Goal: Information Seeking & Learning: Learn about a topic

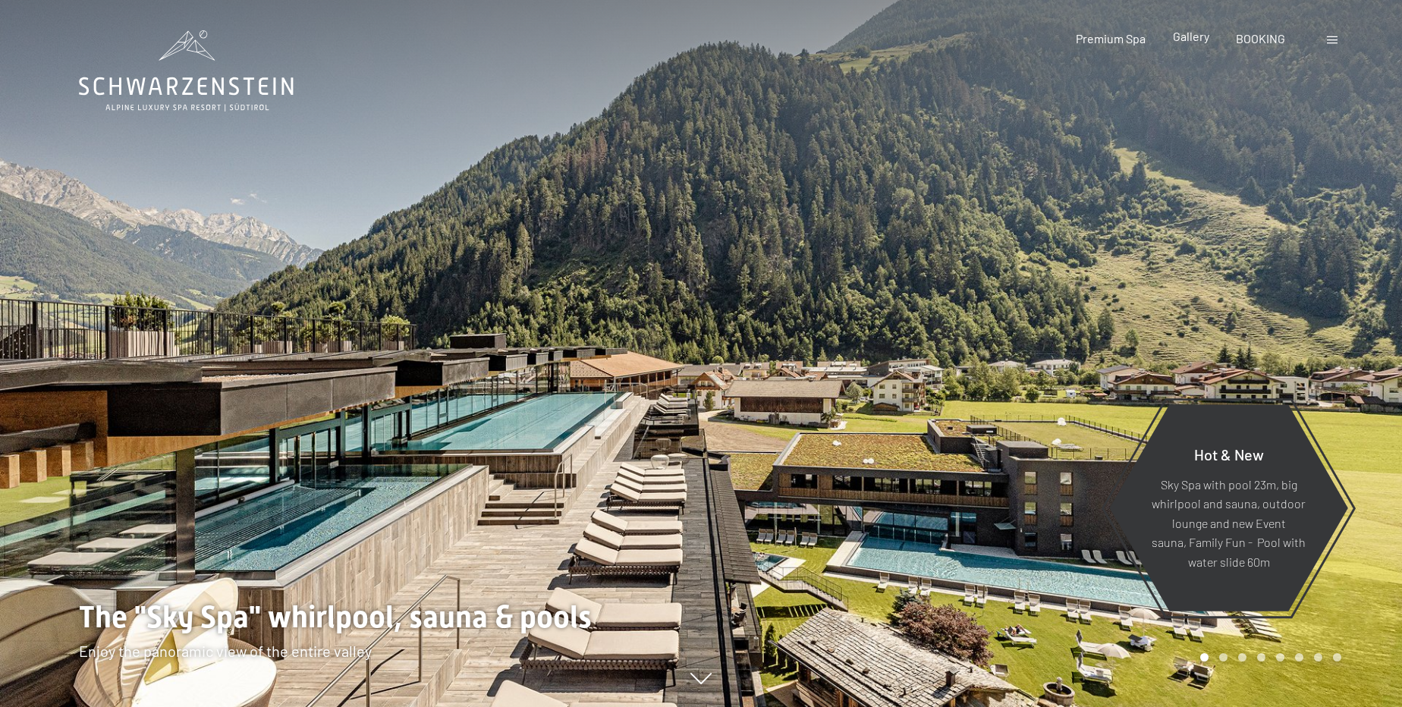
click at [1198, 33] on span "Gallery" at bounding box center [1191, 36] width 36 height 14
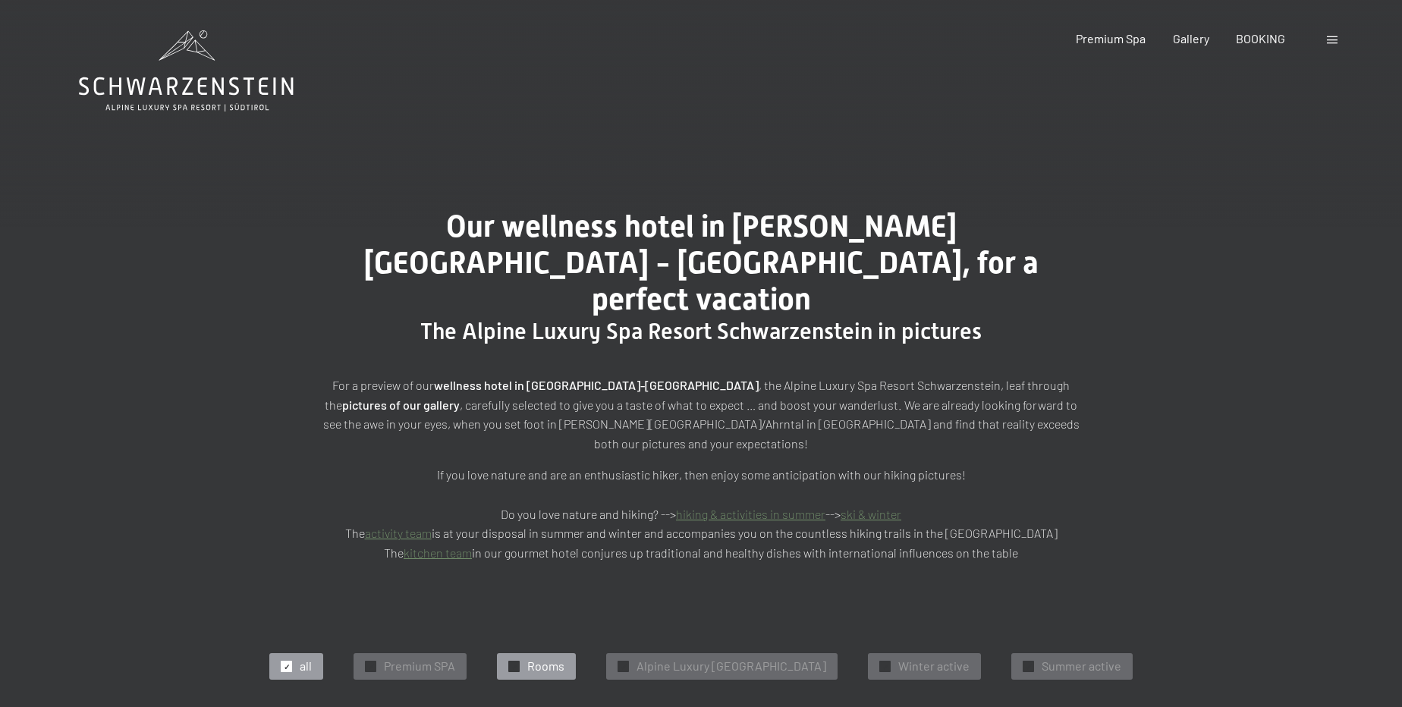
click at [506, 653] on div "✓ Rooms" at bounding box center [536, 666] width 79 height 26
click at [427, 526] on link "activity team" at bounding box center [398, 533] width 67 height 14
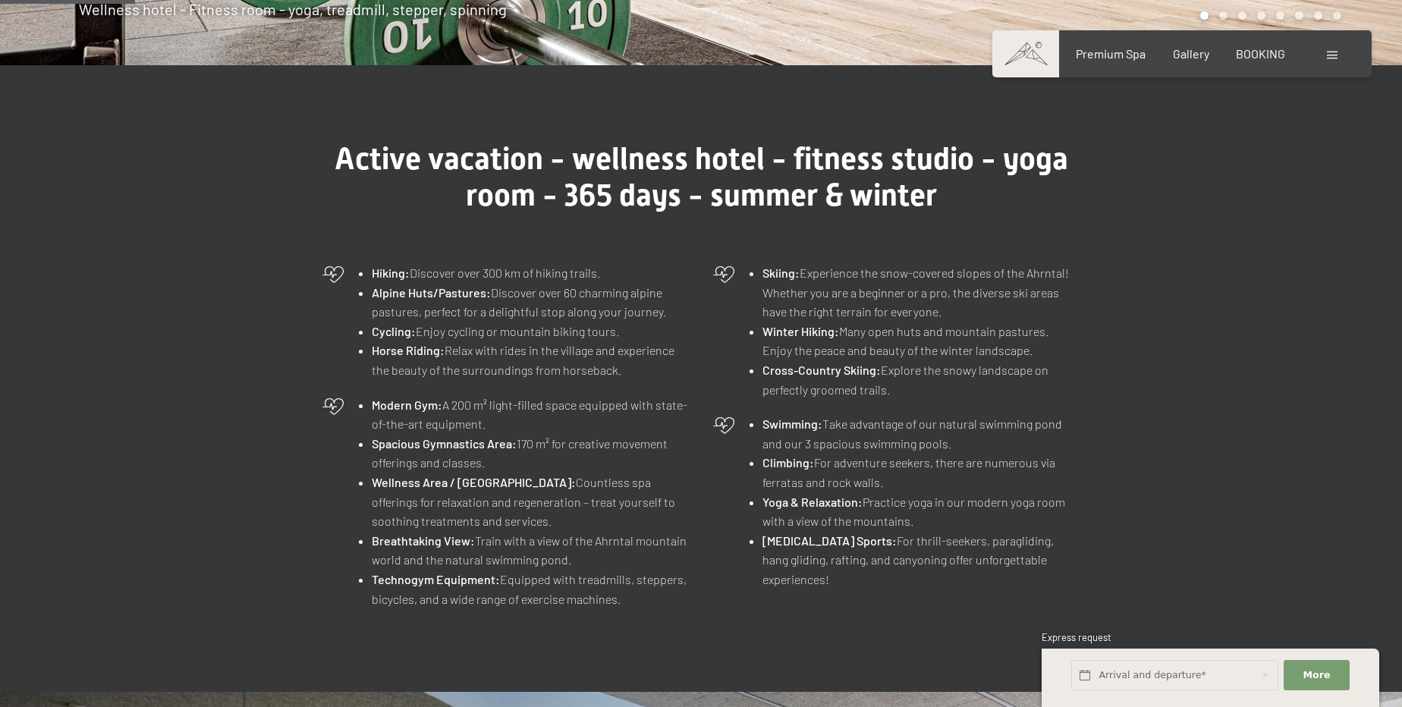
scroll to position [552, 0]
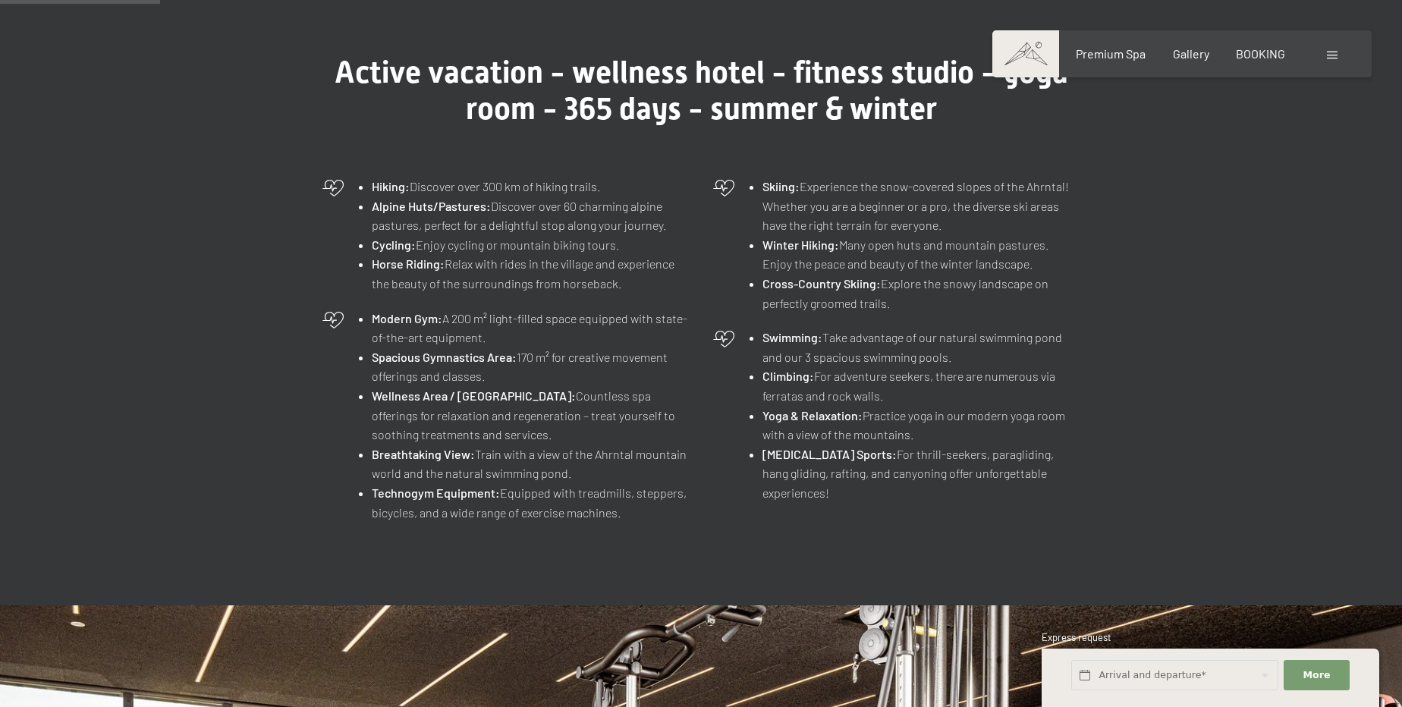
drag, startPoint x: 353, startPoint y: 178, endPoint x: 700, endPoint y: 529, distance: 494.1
click at [700, 529] on div "Hiking: Discover over 300 km of hiking trails. Alpine Huts/Pastures: Discover o…" at bounding box center [701, 349] width 774 height 360
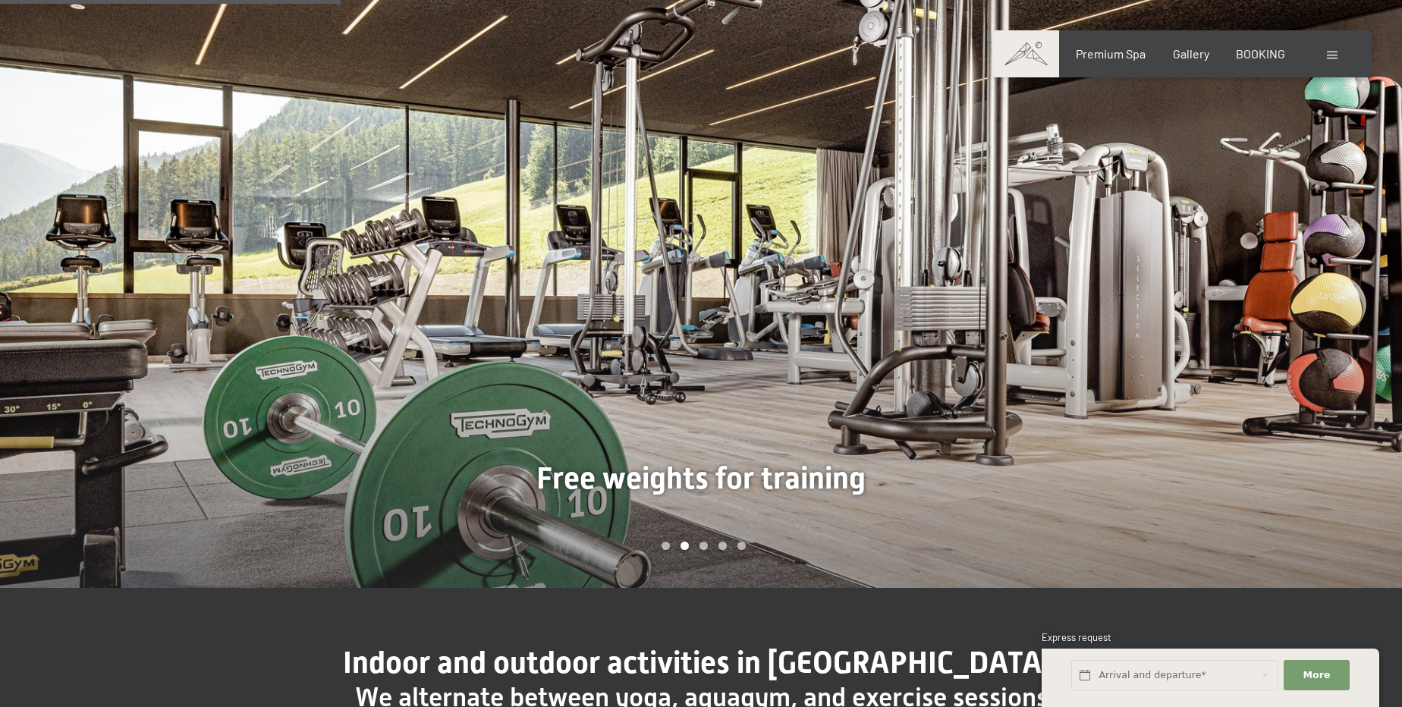
scroll to position [1172, 0]
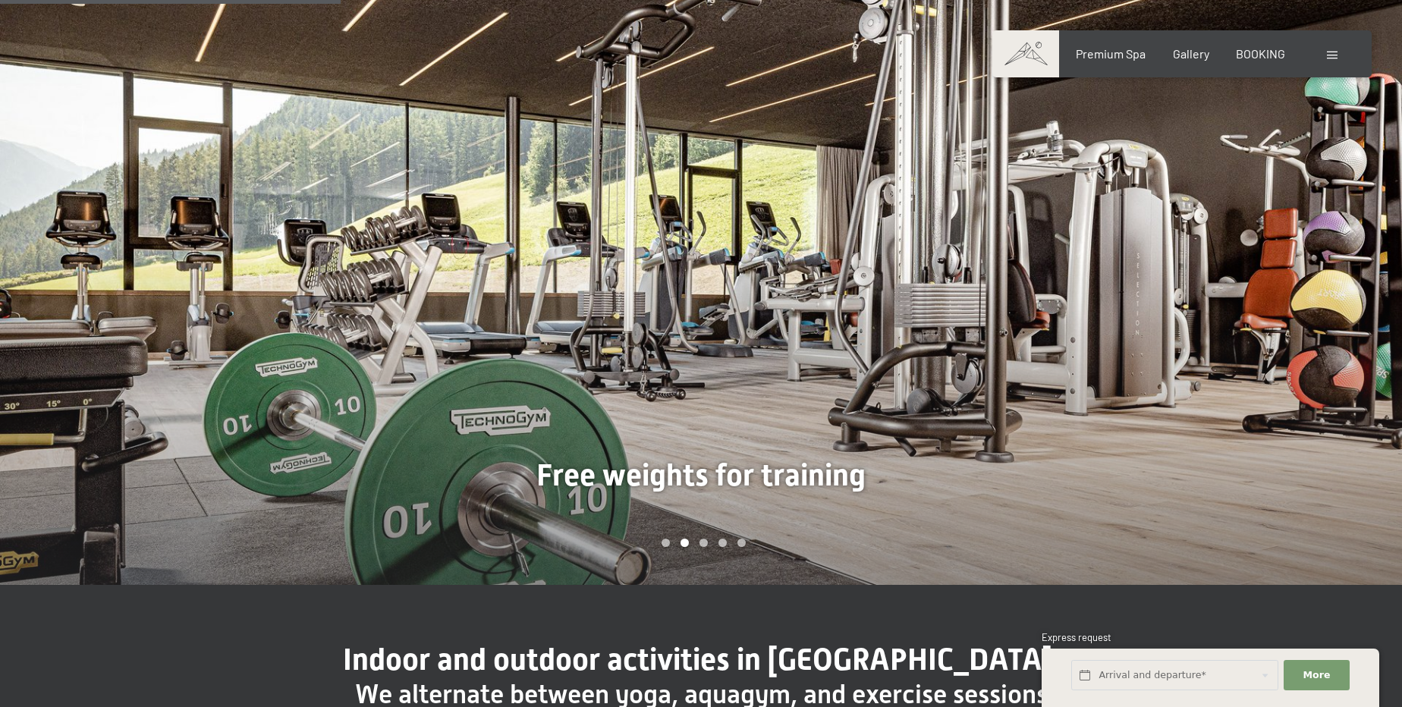
click at [921, 435] on div at bounding box center [1051, 285] width 701 height 600
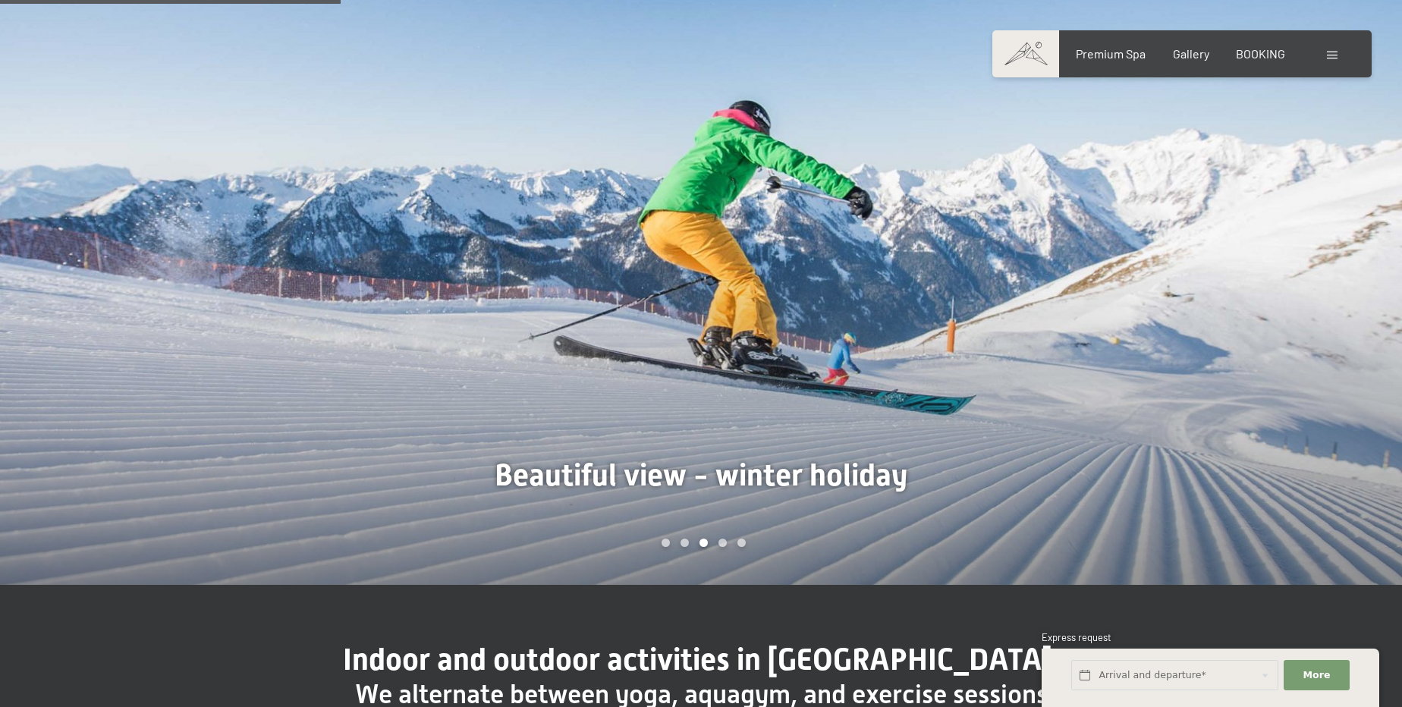
click at [961, 405] on div at bounding box center [1051, 285] width 701 height 600
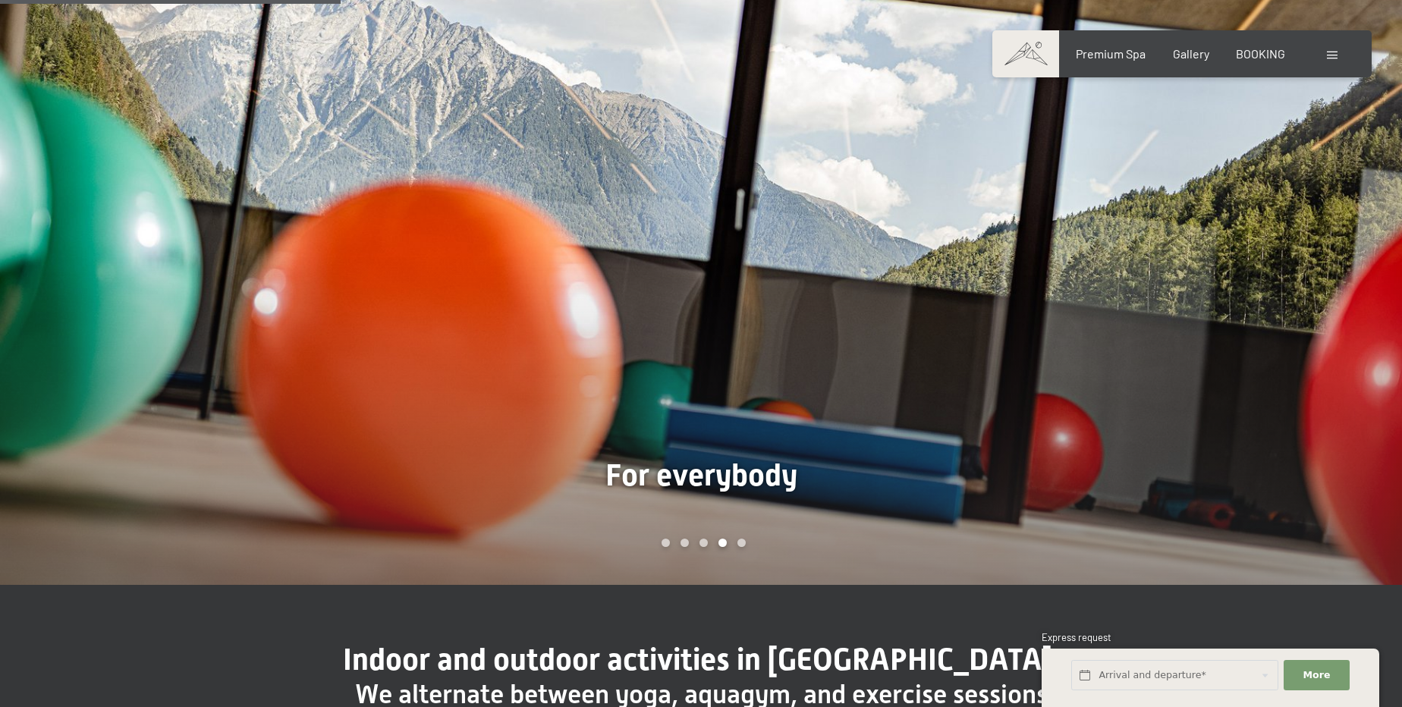
click at [961, 405] on div at bounding box center [1051, 285] width 701 height 600
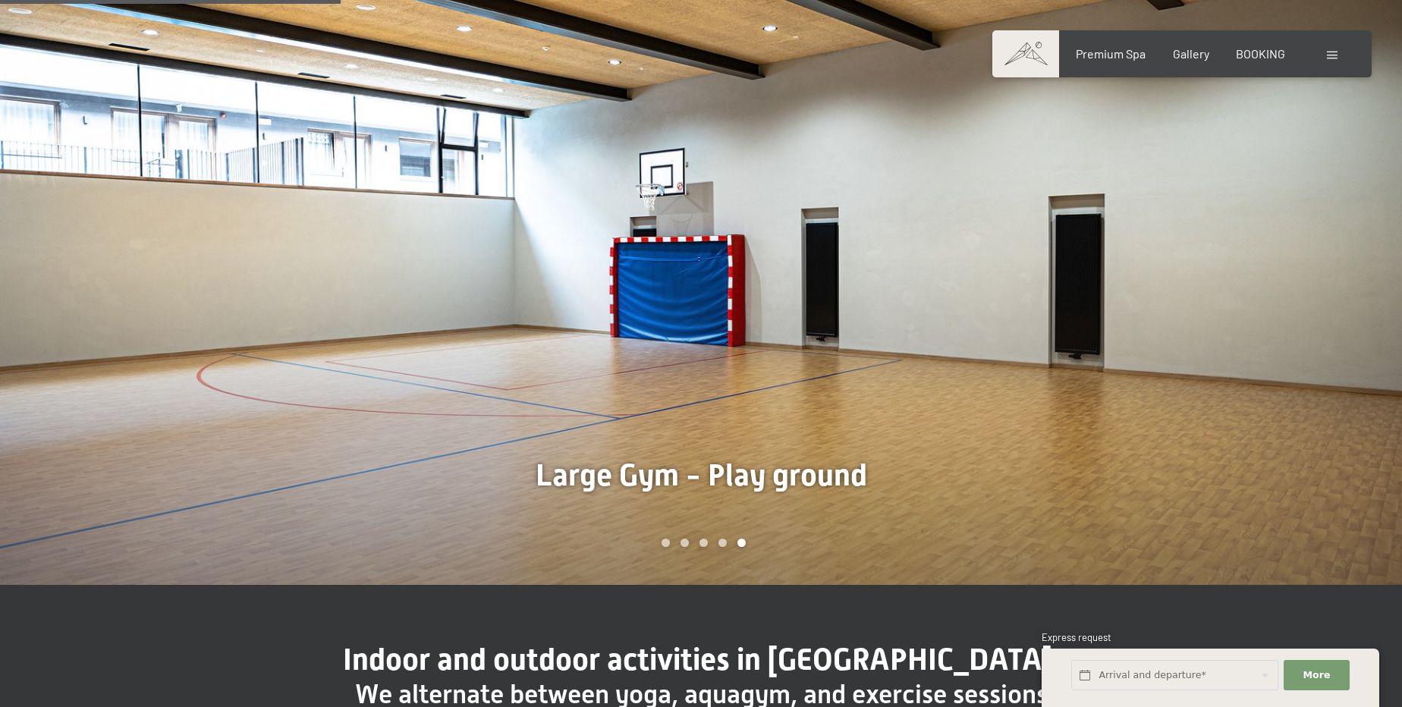
click at [960, 404] on div at bounding box center [1051, 285] width 701 height 600
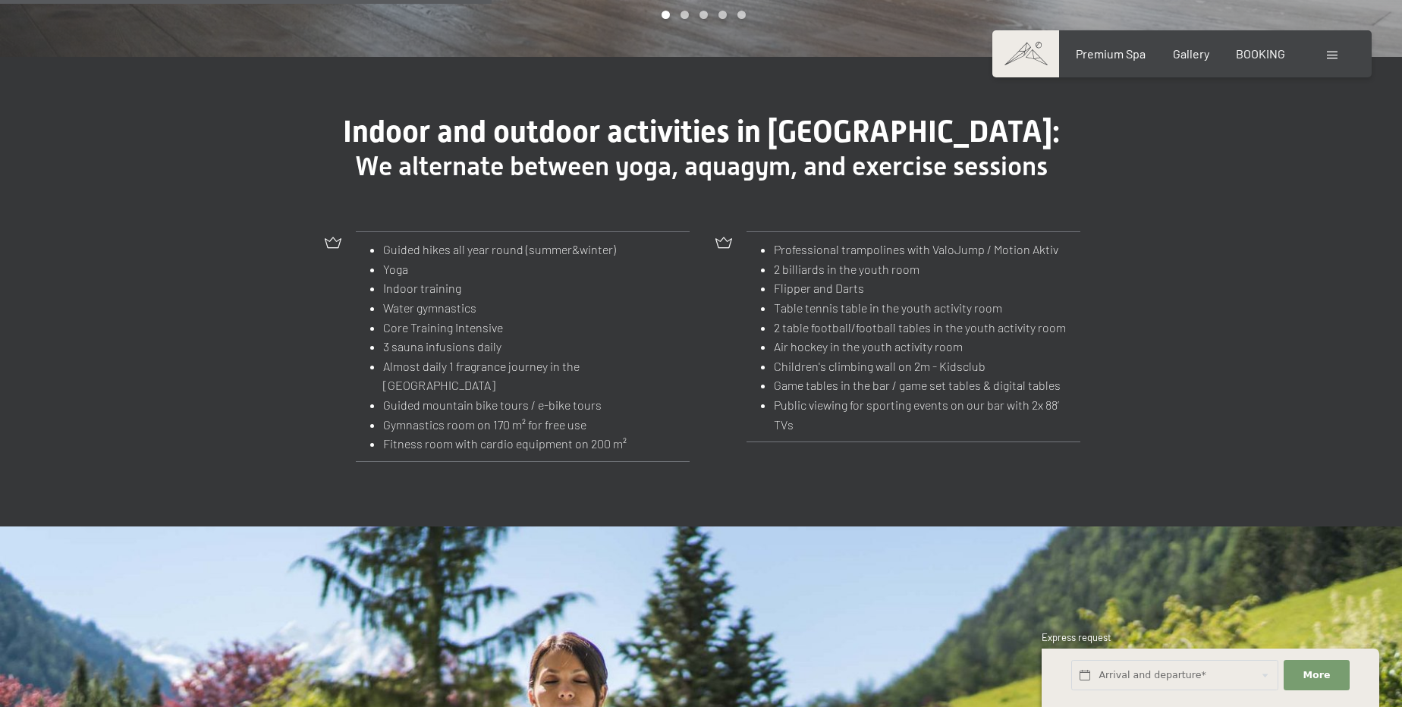
scroll to position [1724, 0]
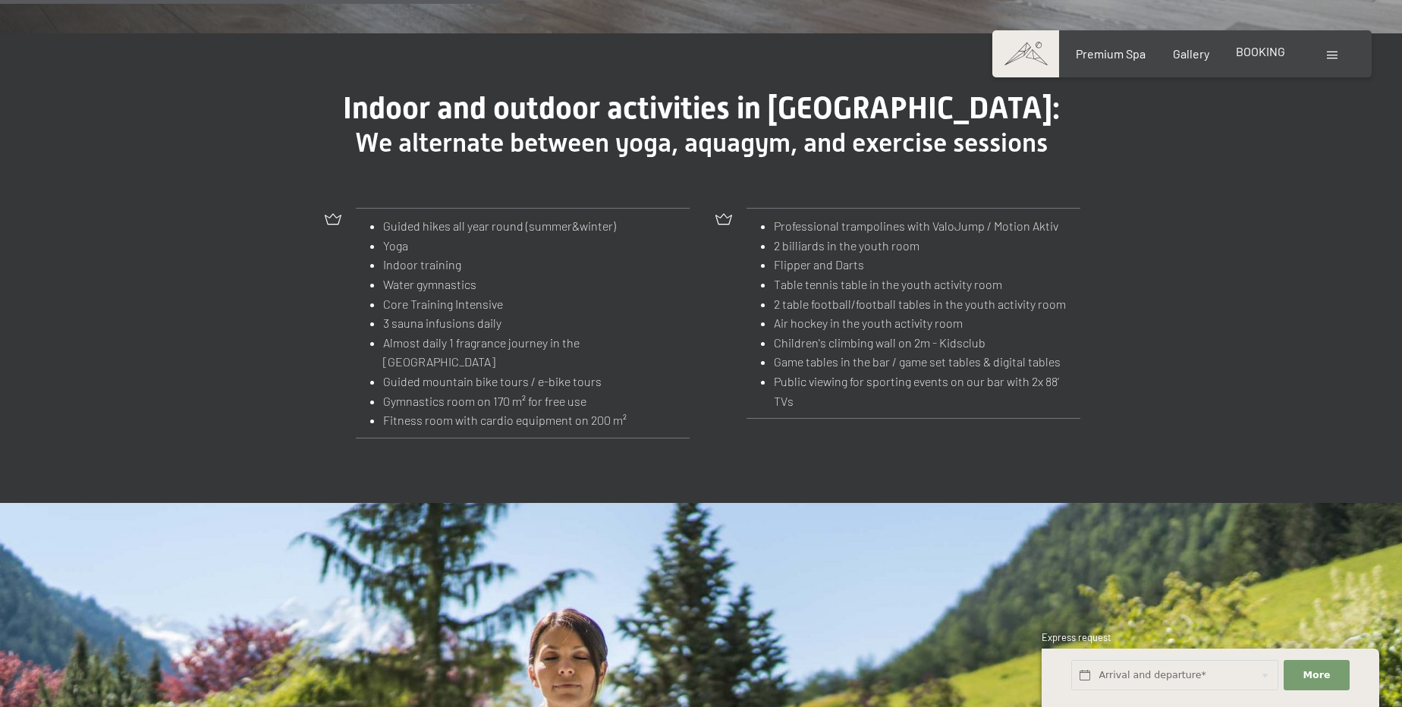
click at [1259, 50] on span "BOOKING" at bounding box center [1260, 51] width 49 height 14
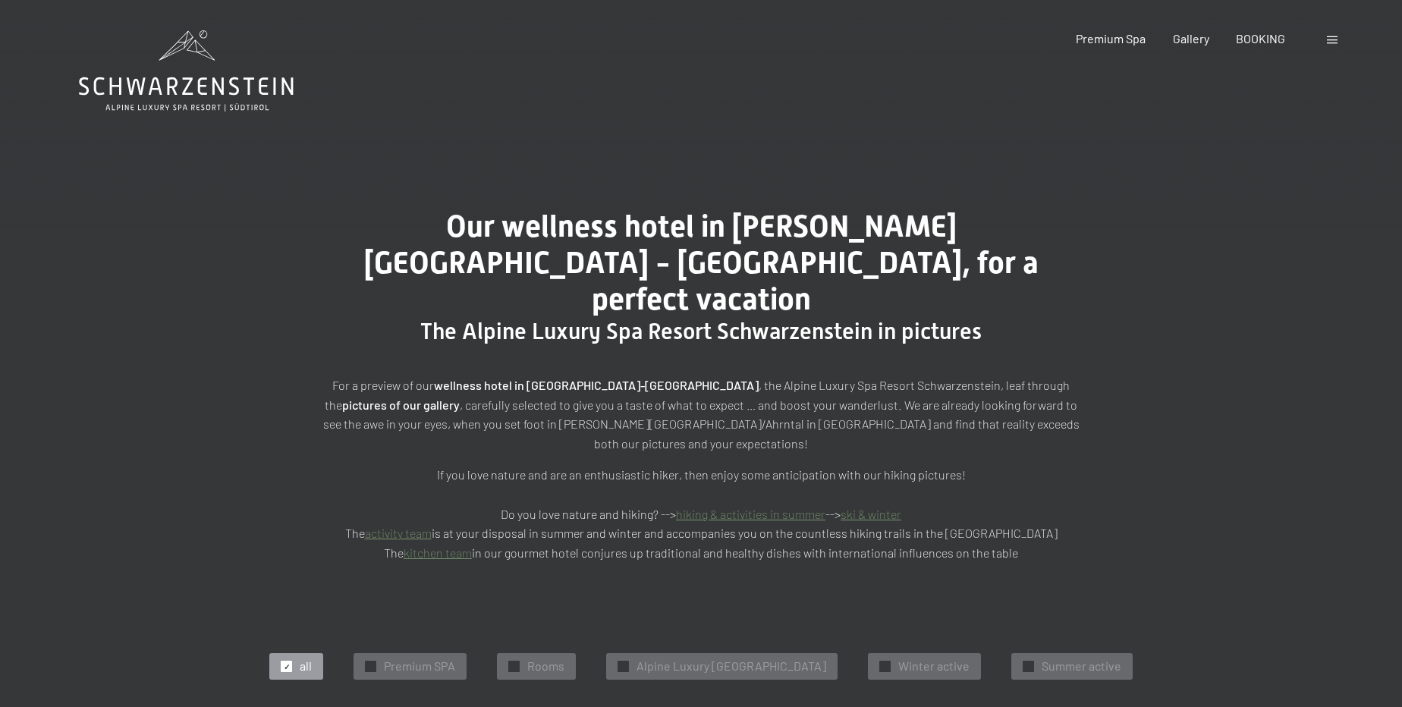
click at [1112, 46] on div "Premium Spa Gallery BOOKING" at bounding box center [1167, 38] width 289 height 17
click at [1112, 41] on span "Premium Spa" at bounding box center [1111, 36] width 70 height 14
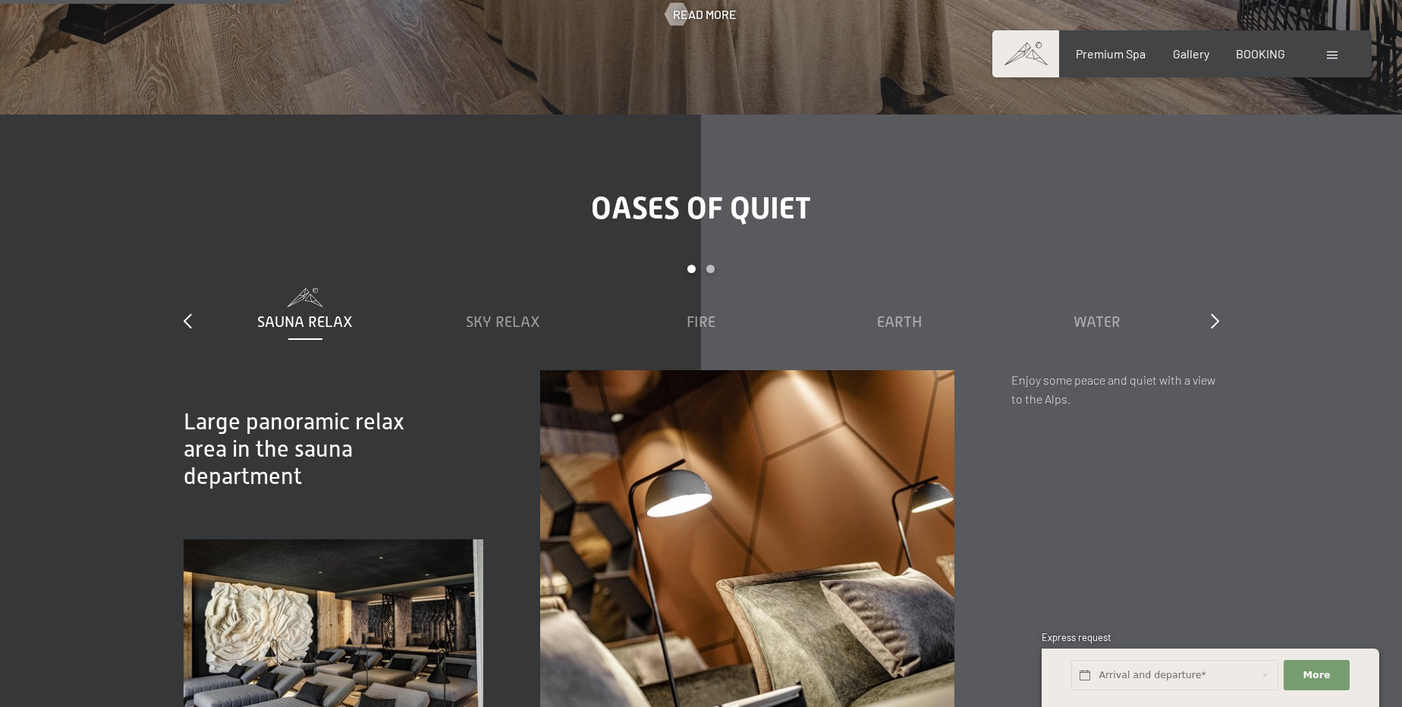
scroll to position [2344, 0]
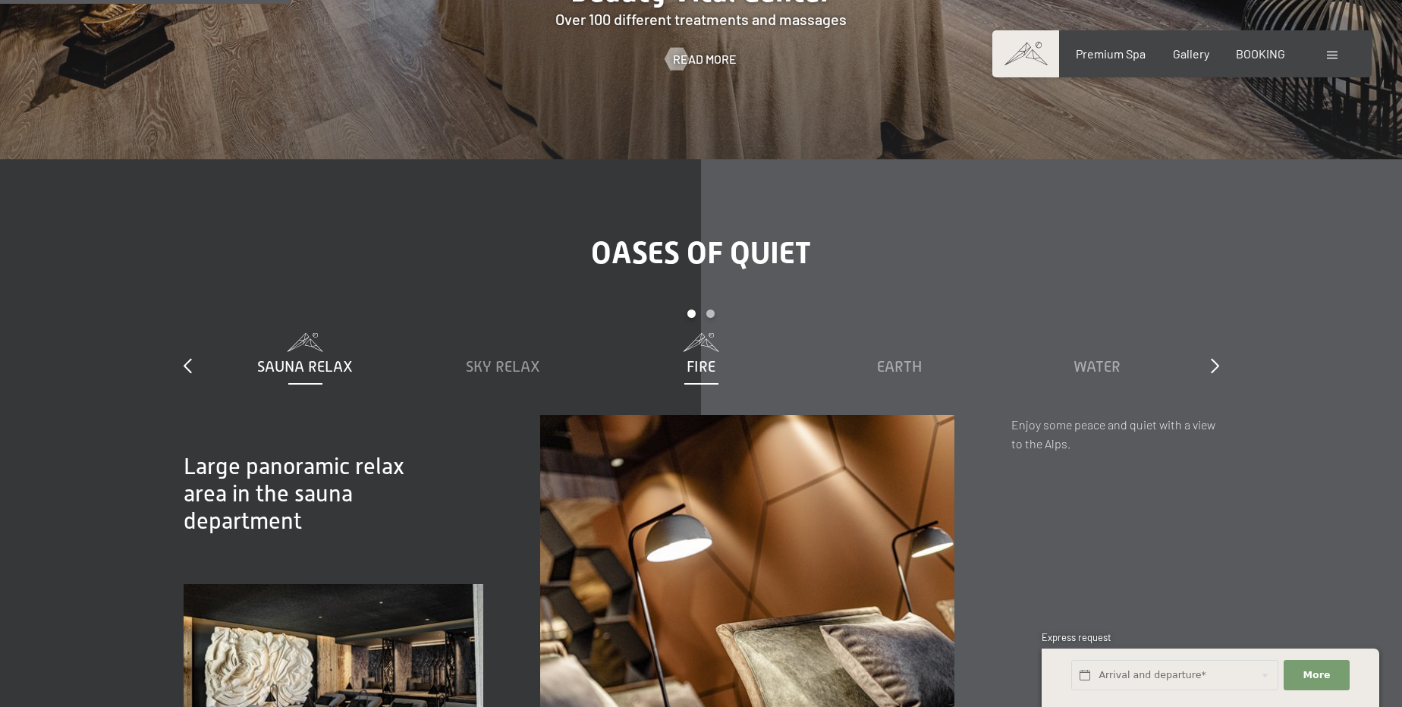
click at [700, 358] on span "Fire" at bounding box center [701, 366] width 29 height 17
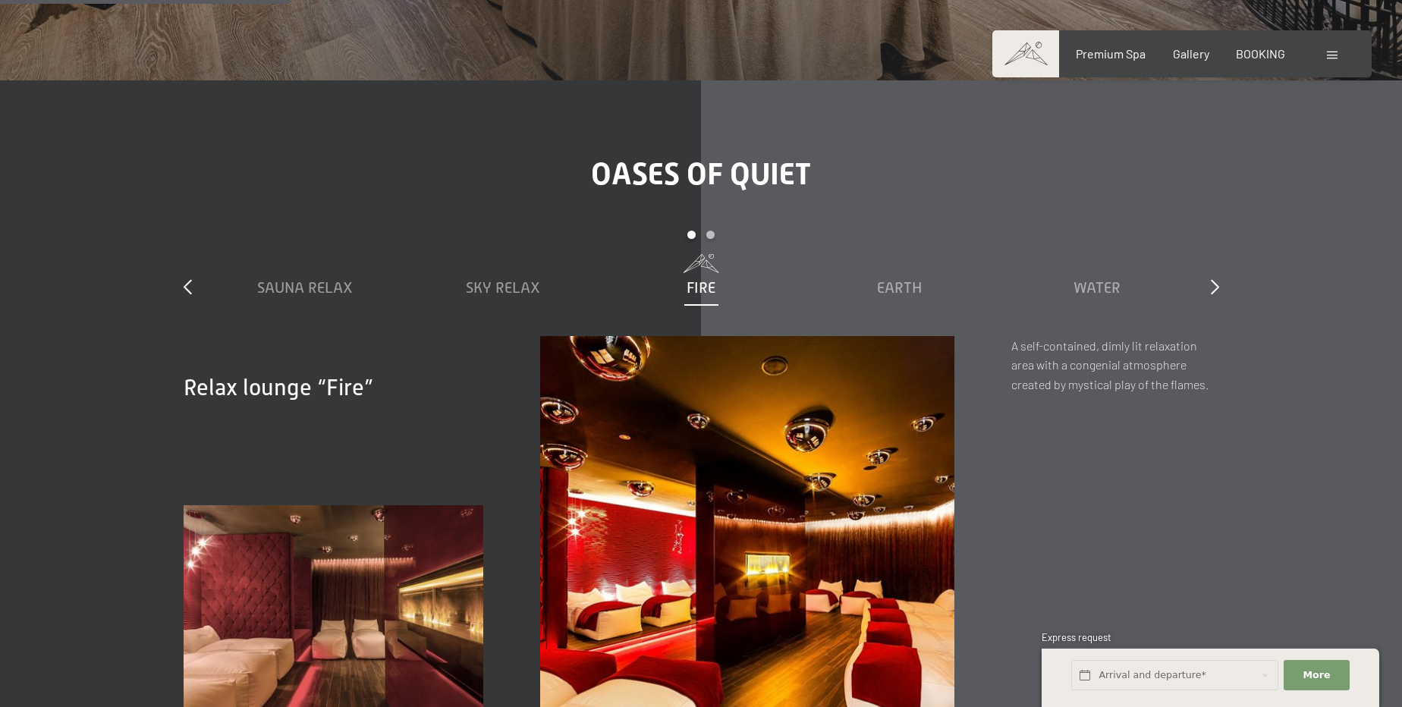
scroll to position [2482, 0]
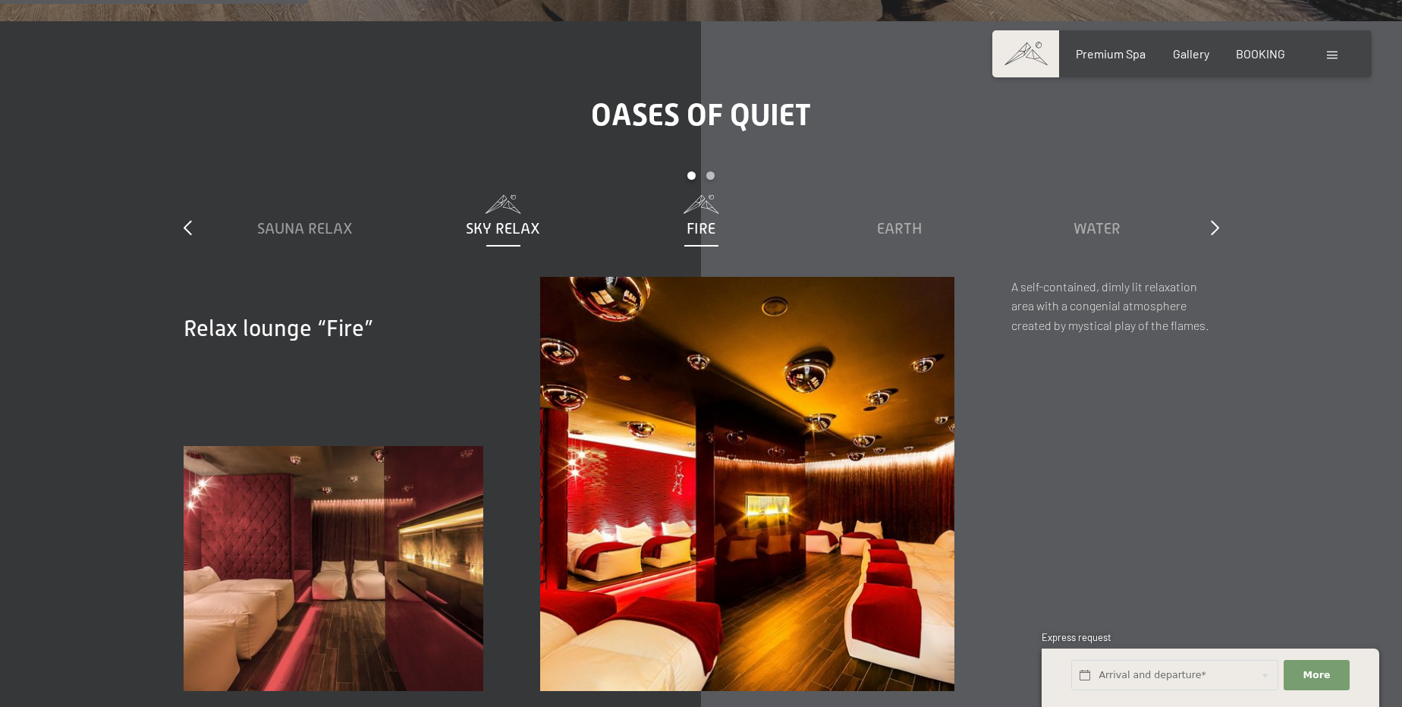
click at [500, 218] on div "Sky Relax" at bounding box center [503, 228] width 183 height 21
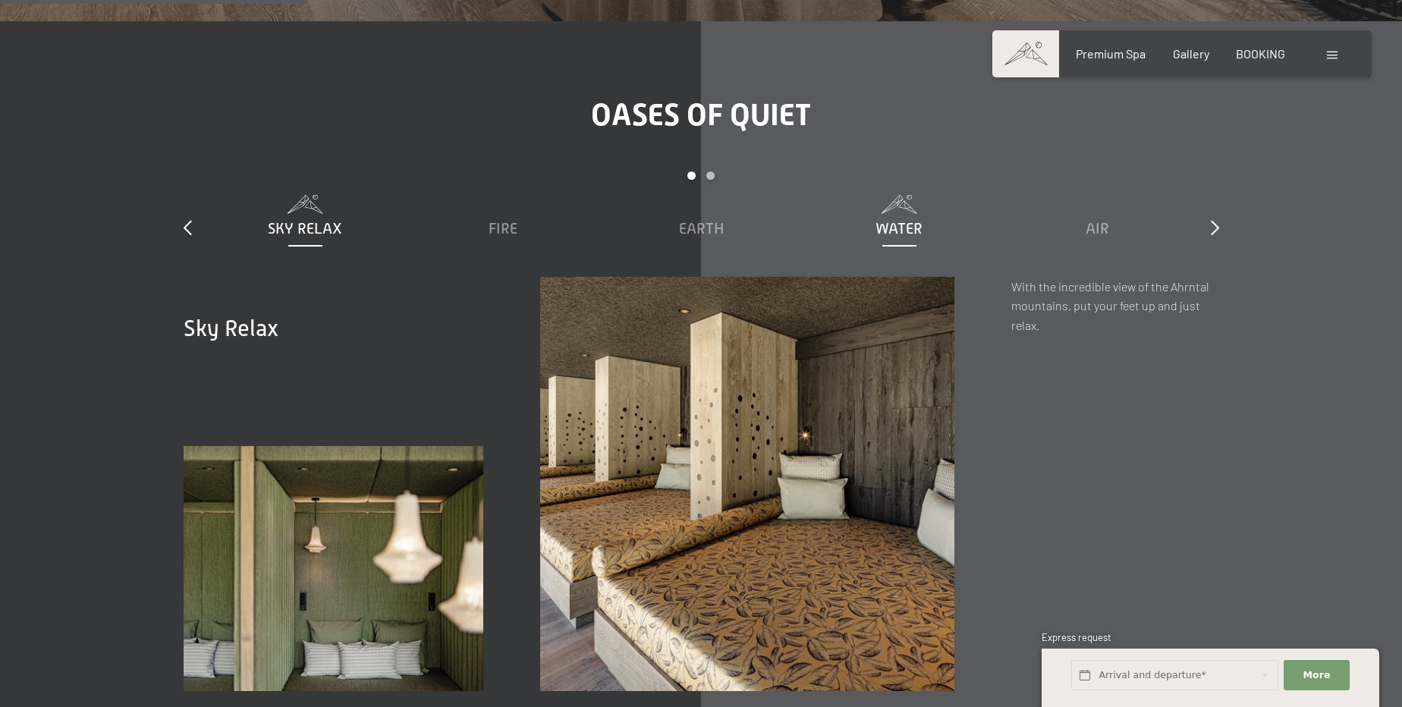
click at [966, 218] on div "Water" at bounding box center [899, 228] width 183 height 21
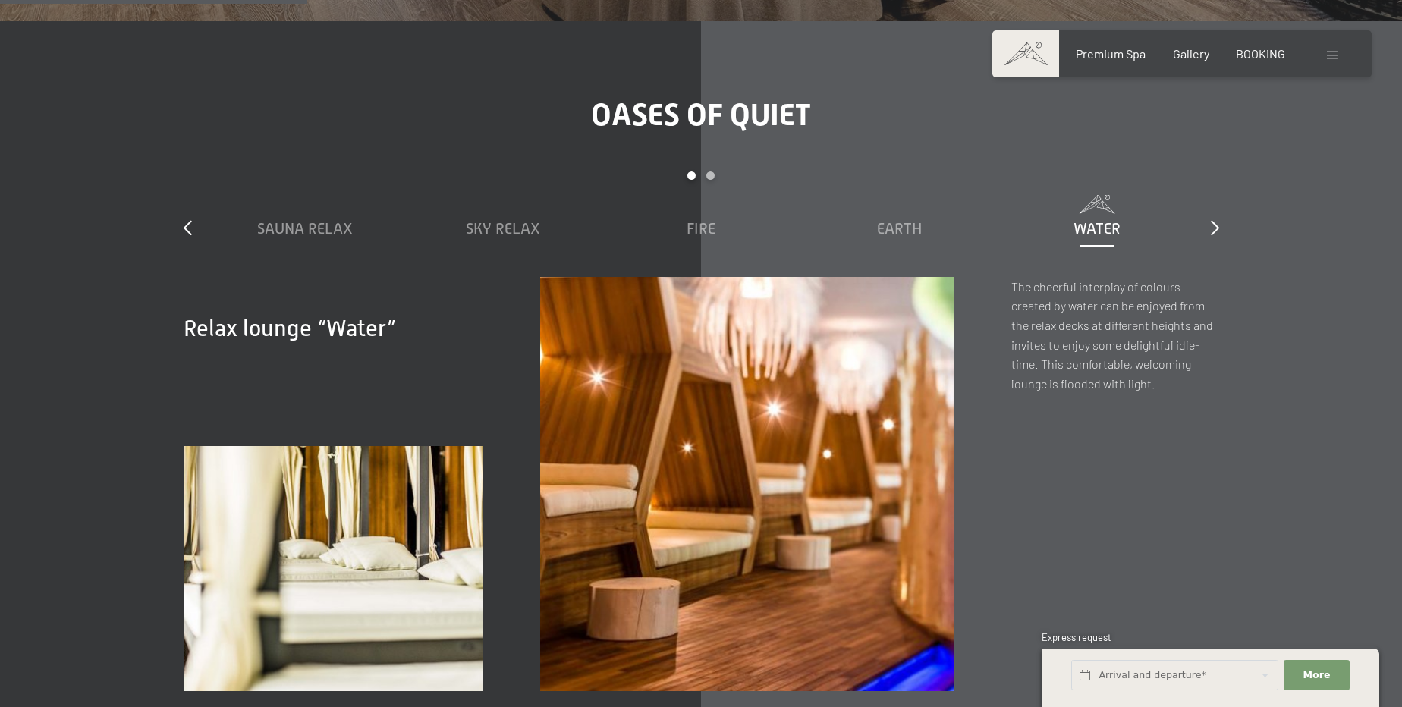
click at [1209, 171] on div "slide 1 to 5 of 7 Sauna Relax Sky Relax Fire Earth Water Air Cloud 9" at bounding box center [702, 223] width 1036 height 105
click at [1215, 220] on icon at bounding box center [1215, 227] width 8 height 15
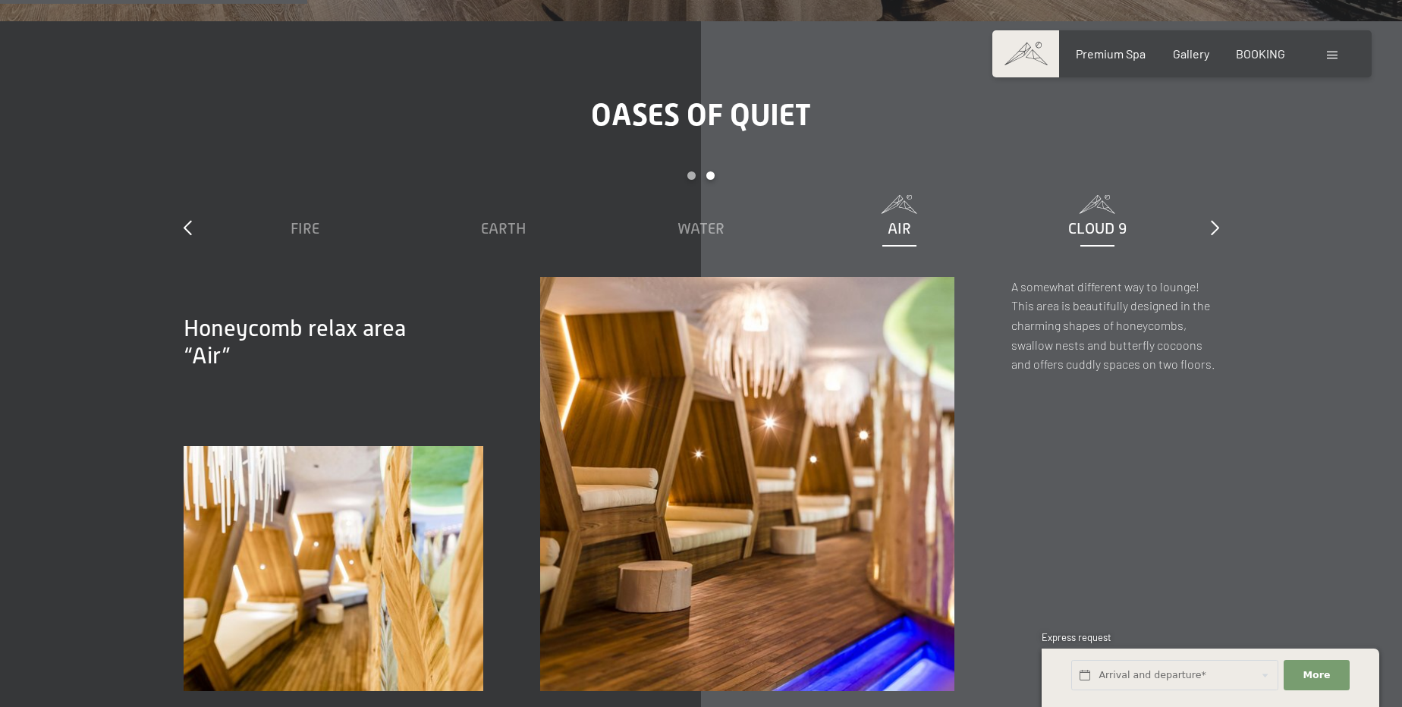
click at [1098, 220] on span "Cloud 9" at bounding box center [1097, 228] width 58 height 17
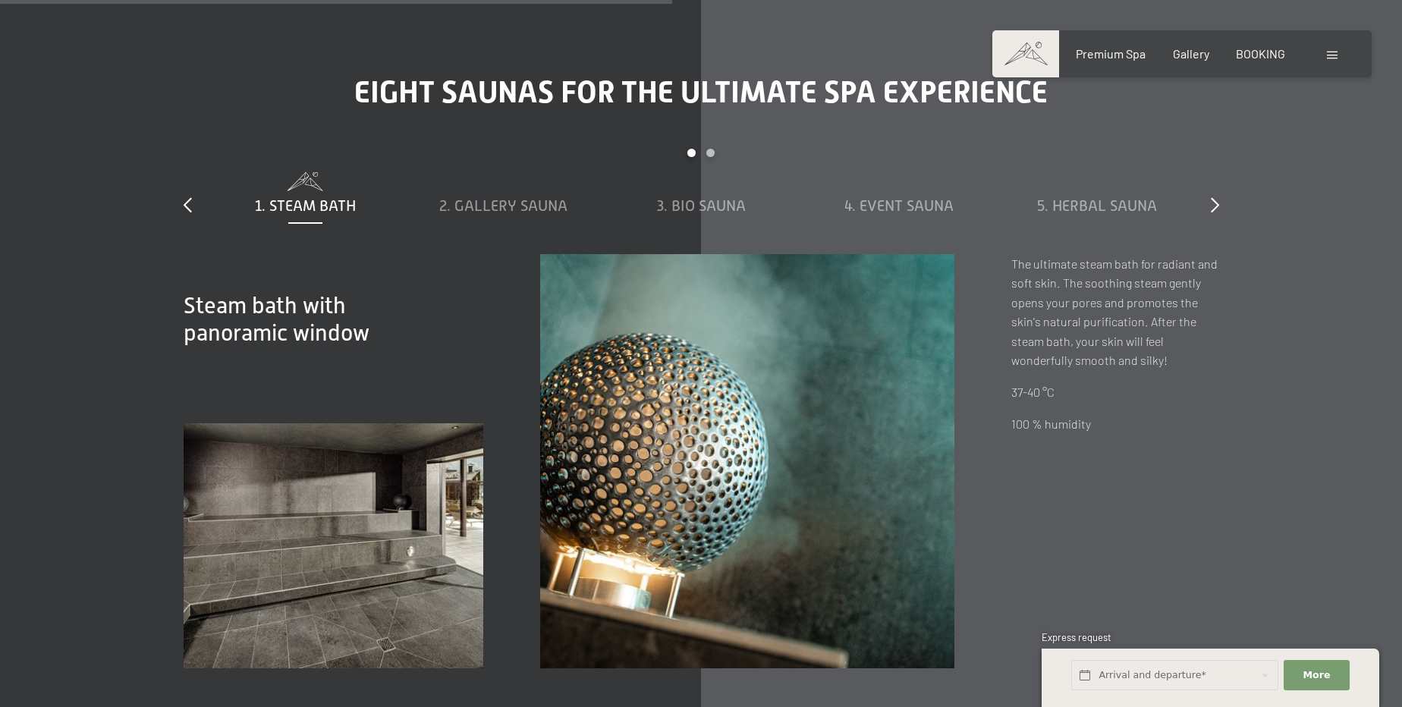
scroll to position [5448, 0]
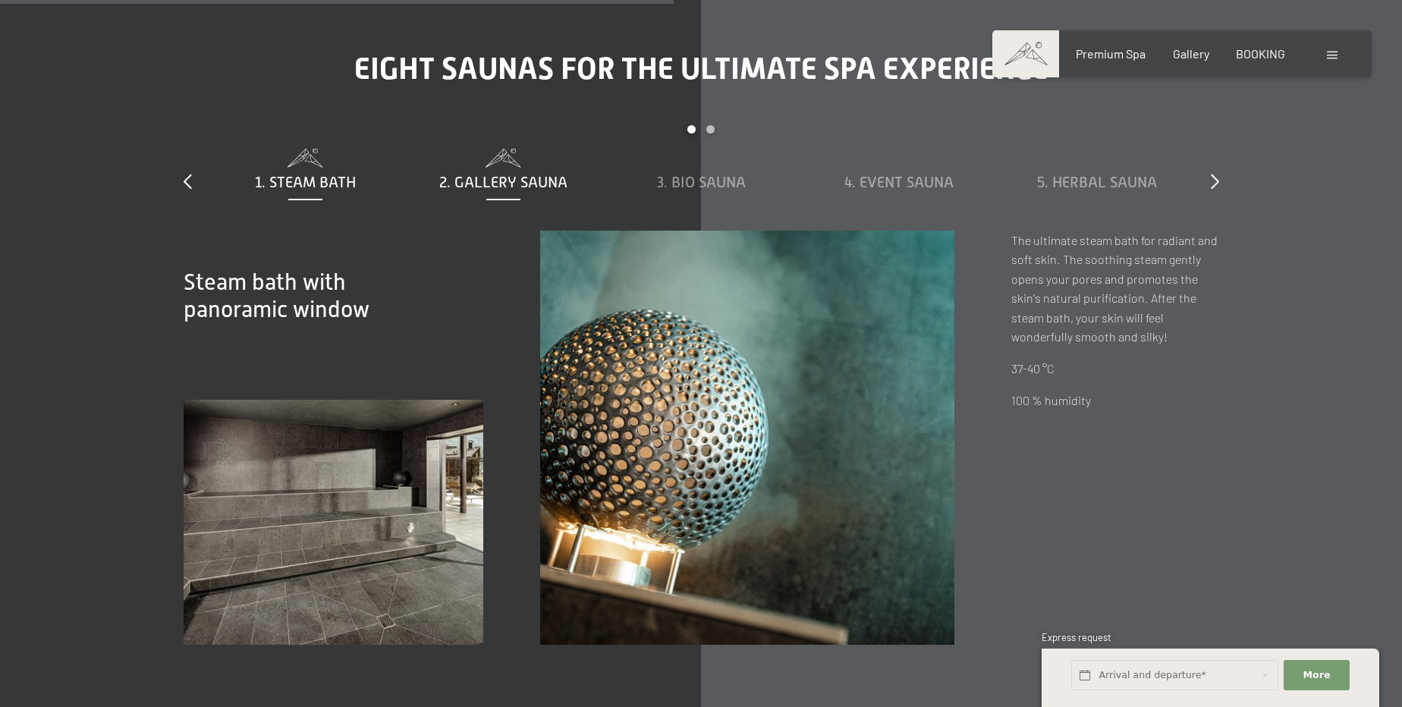
click at [485, 174] on span "2. Gallery sauna" at bounding box center [503, 182] width 128 height 17
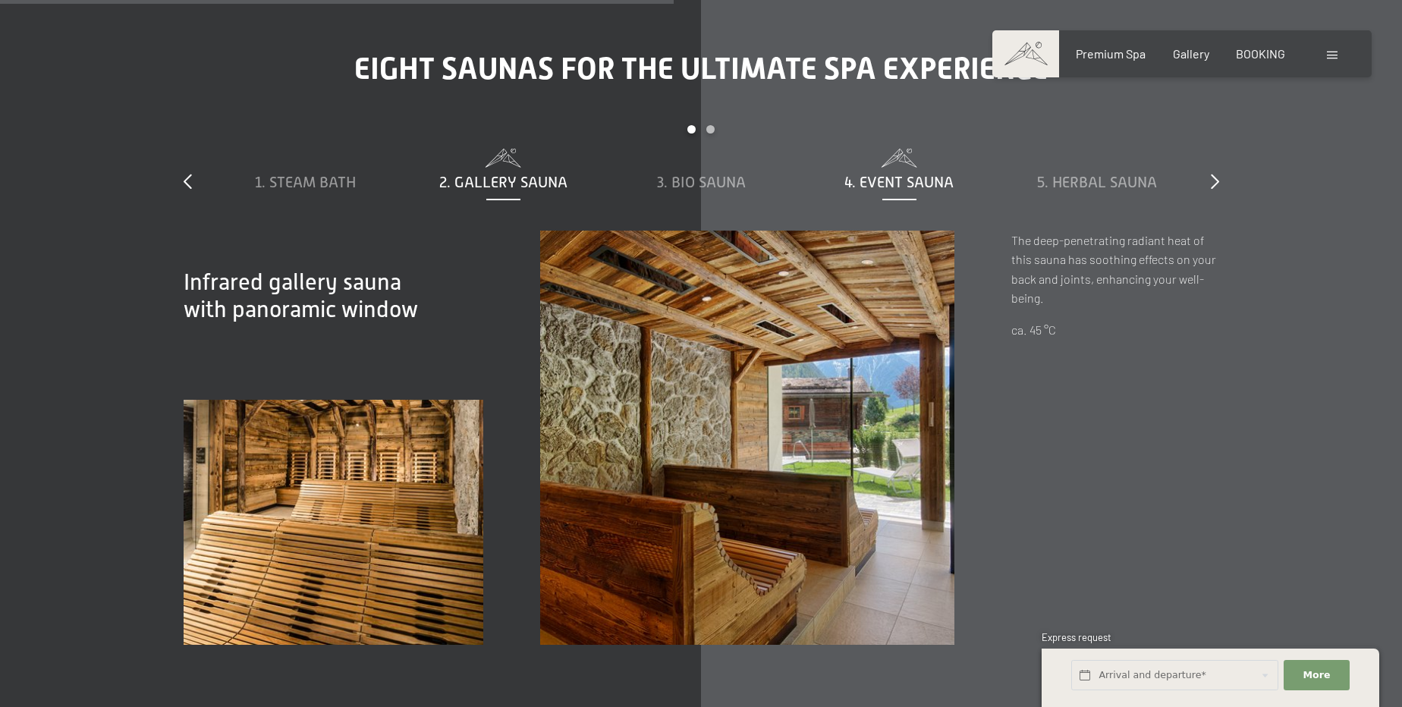
click at [851, 149] on span at bounding box center [899, 158] width 183 height 19
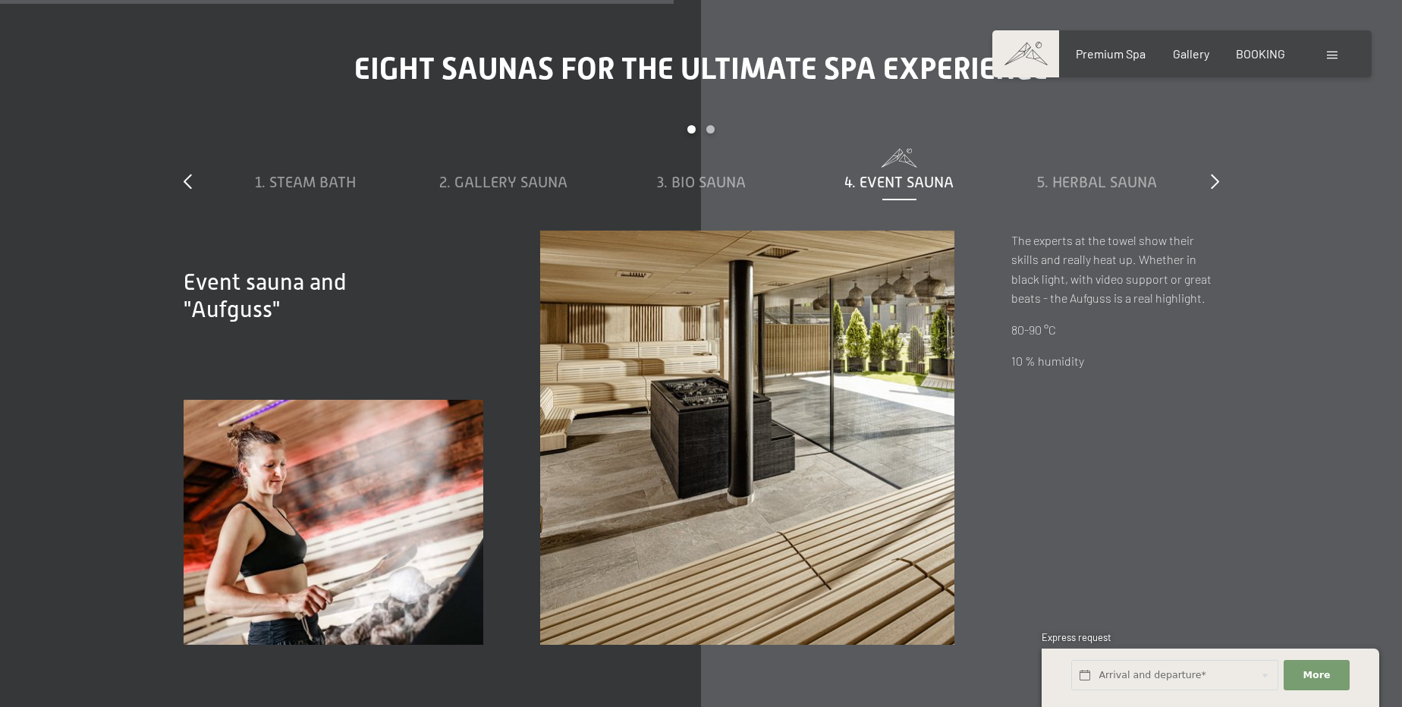
click at [958, 149] on span at bounding box center [899, 158] width 183 height 19
click at [1094, 149] on div "5. Herbal sauna" at bounding box center [1097, 171] width 183 height 44
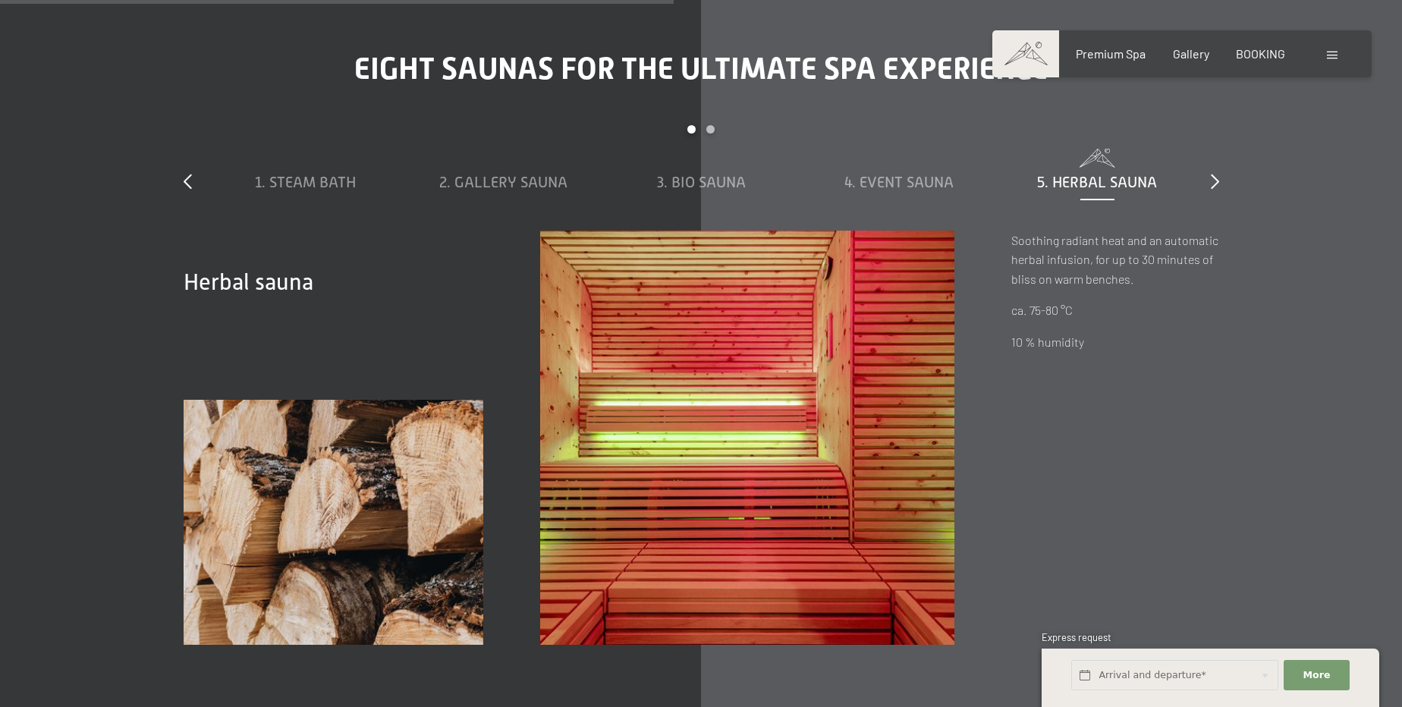
click at [1217, 125] on div "slide 1 to 5 of 8 1. Steam bath 2. Gallery sauna 3. Bio sauna 4. Event sauna 5.…" at bounding box center [702, 177] width 1036 height 105
click at [1218, 125] on div "slide 1 to 5 of 8 1. Steam bath 2. Gallery sauna 3. Bio sauna 4. Event sauna 5.…" at bounding box center [702, 177] width 1036 height 105
click at [1206, 132] on div "slide 1 to 5 of 8 1. Steam bath 2. Gallery sauna 3. Bio sauna 4. Event sauna 5.…" at bounding box center [702, 177] width 1036 height 105
drag, startPoint x: 1206, startPoint y: 133, endPoint x: 1214, endPoint y: 132, distance: 7.6
click at [1208, 134] on div "slide 1 to 5 of 8 1. Steam bath 2. Gallery sauna 3. Bio sauna 4. Event sauna 5.…" at bounding box center [702, 177] width 1036 height 105
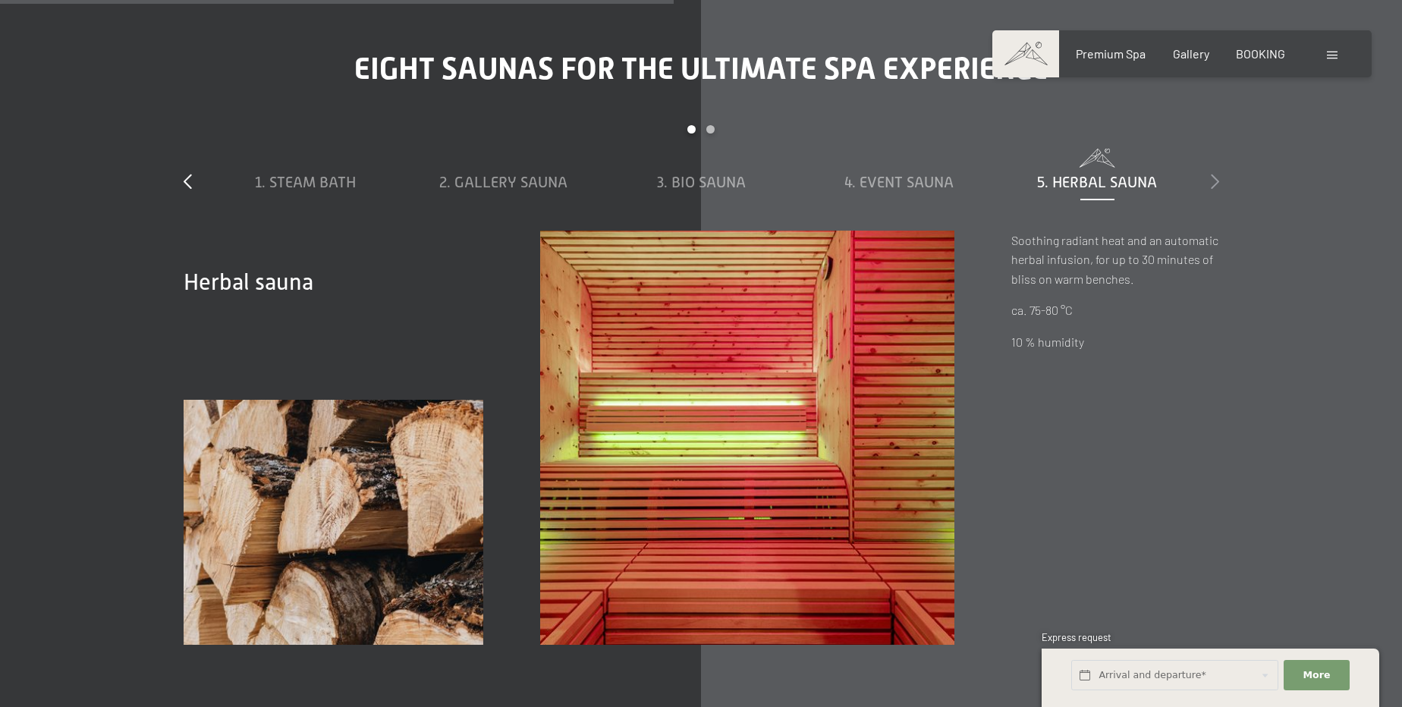
click at [1216, 174] on icon at bounding box center [1215, 181] width 8 height 15
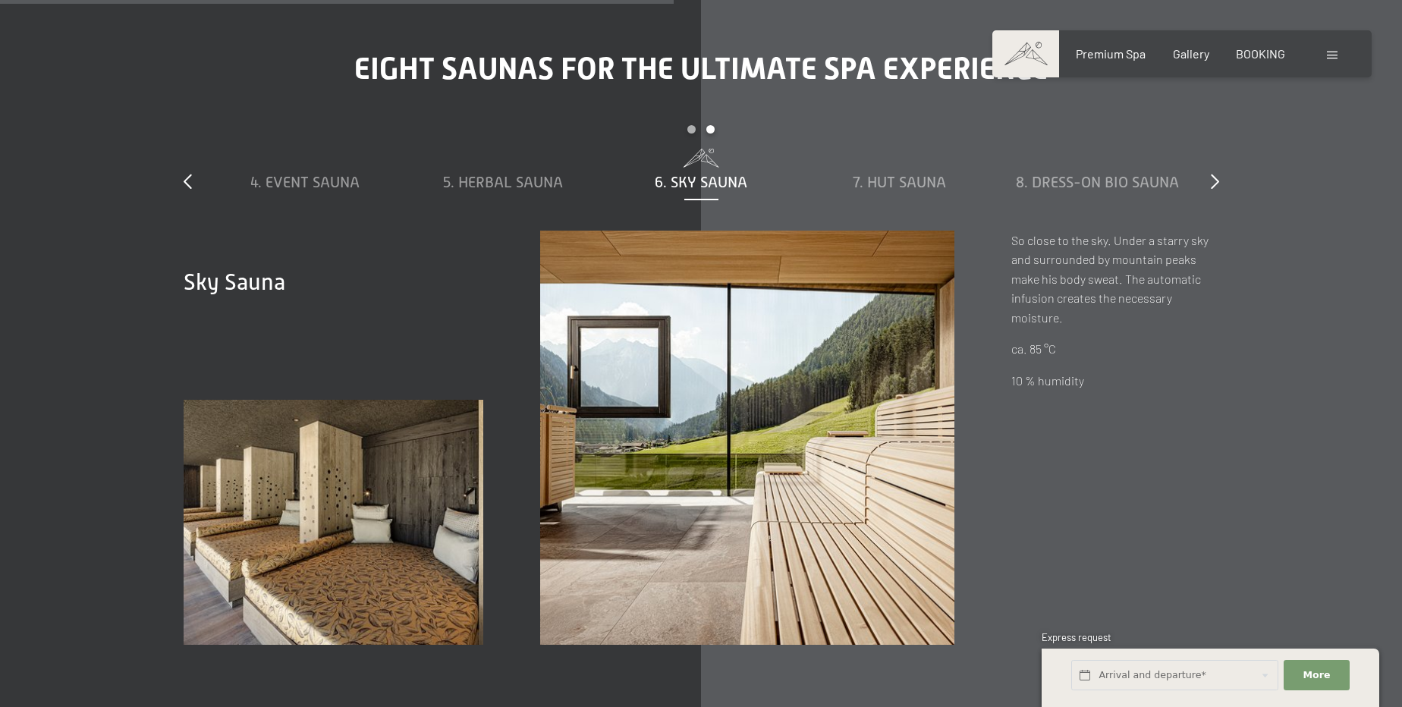
click at [926, 149] on div "1. Steam bath 2. Gallery sauna 3. Bio sauna 4. Event sauna 5. Herbal sauna 6. S…" at bounding box center [701, 190] width 990 height 82
click at [914, 149] on div "1. Steam bath 2. Gallery sauna 3. Bio sauna 4. Event sauna 5. Herbal sauna 6. S…" at bounding box center [701, 190] width 990 height 82
click at [1053, 174] on span "8. Dress-on bio sauna" at bounding box center [1097, 182] width 163 height 17
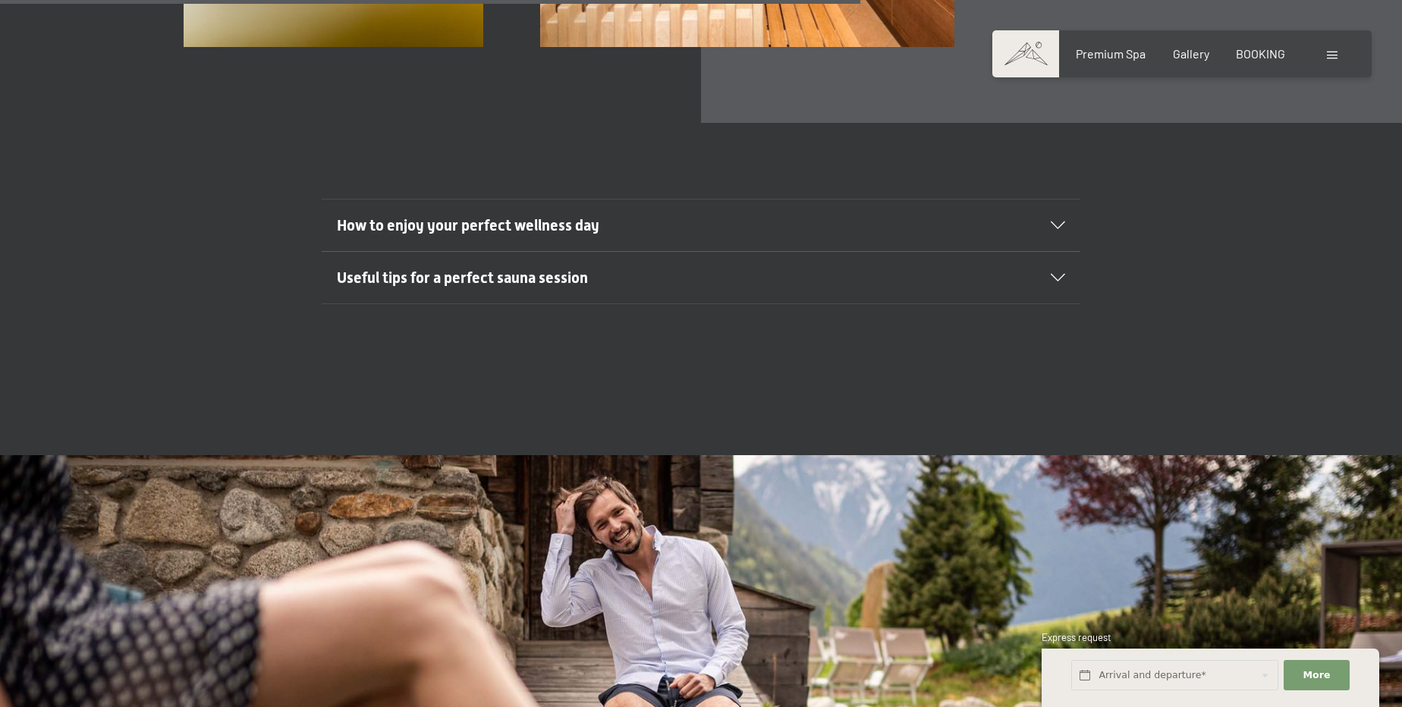
scroll to position [6070, 0]
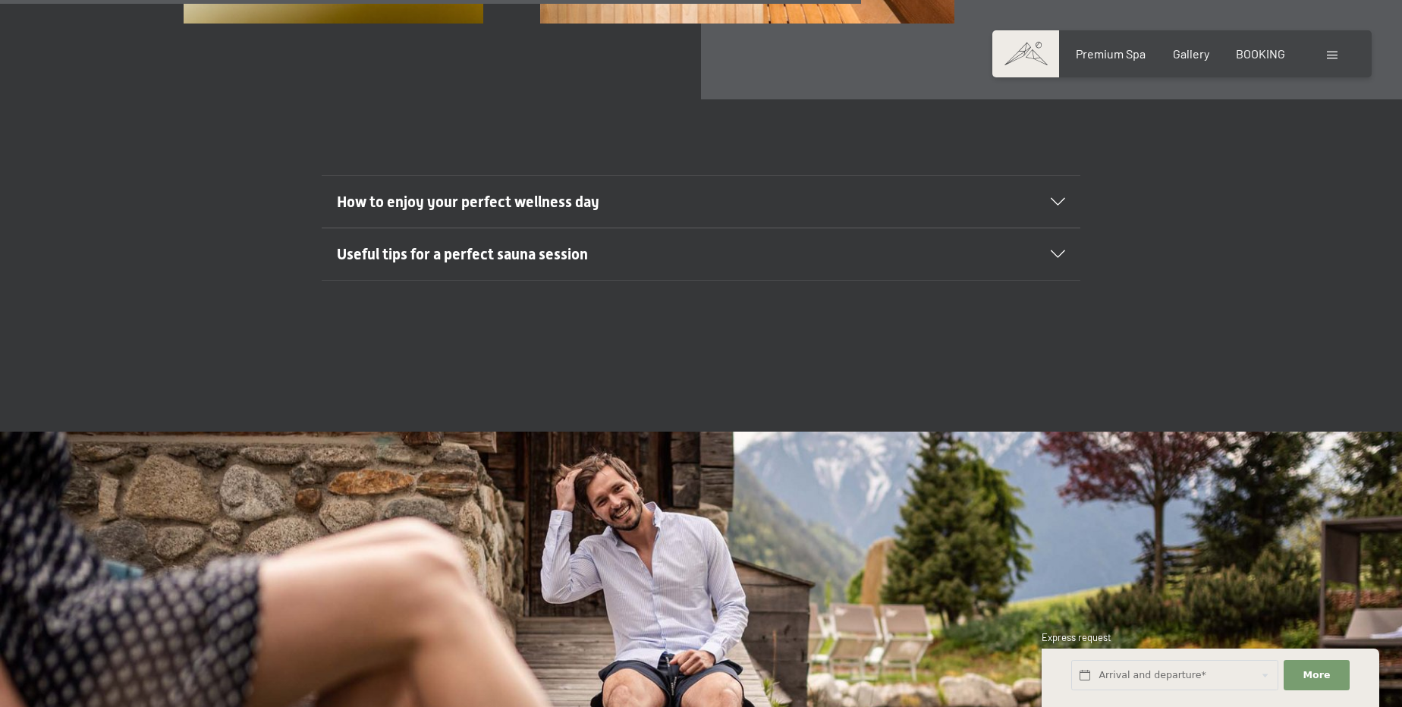
click at [427, 193] on span "How to enjoy your perfect wellness day" at bounding box center [468, 202] width 263 height 18
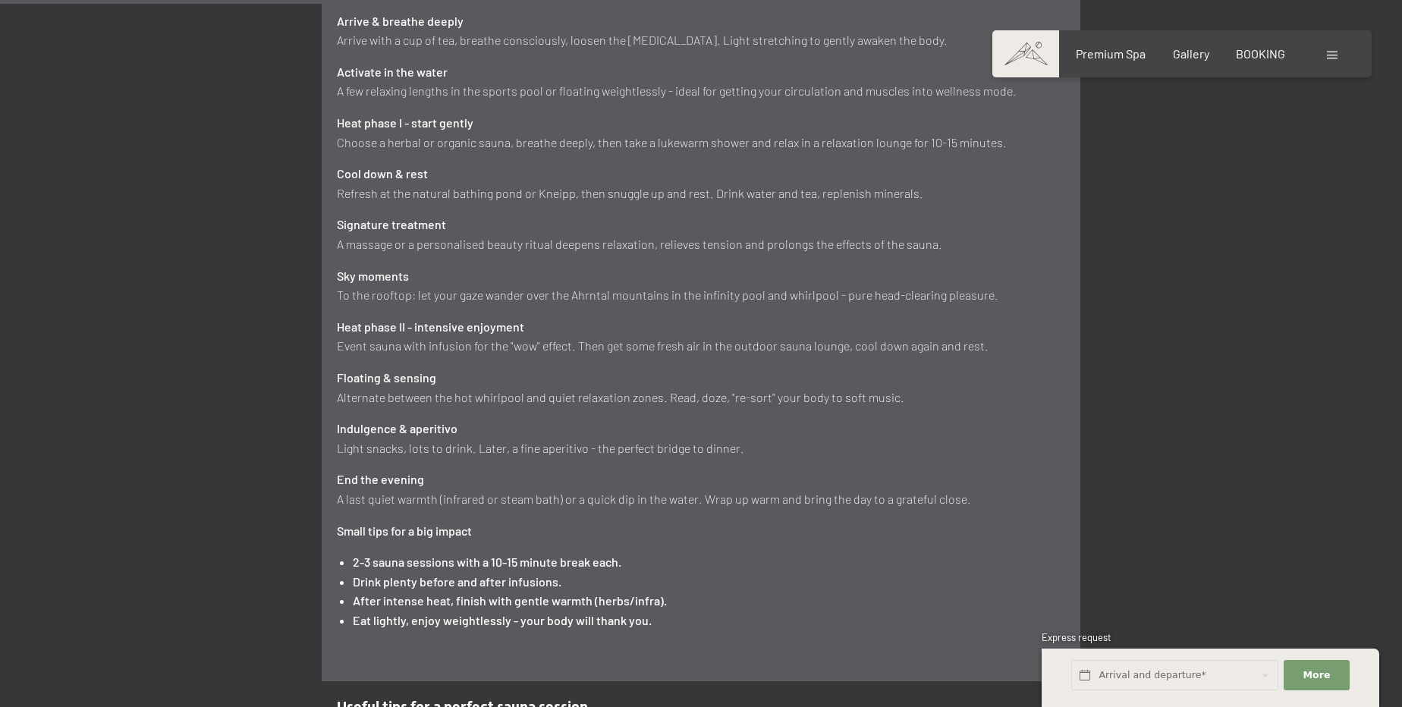
scroll to position [6483, 0]
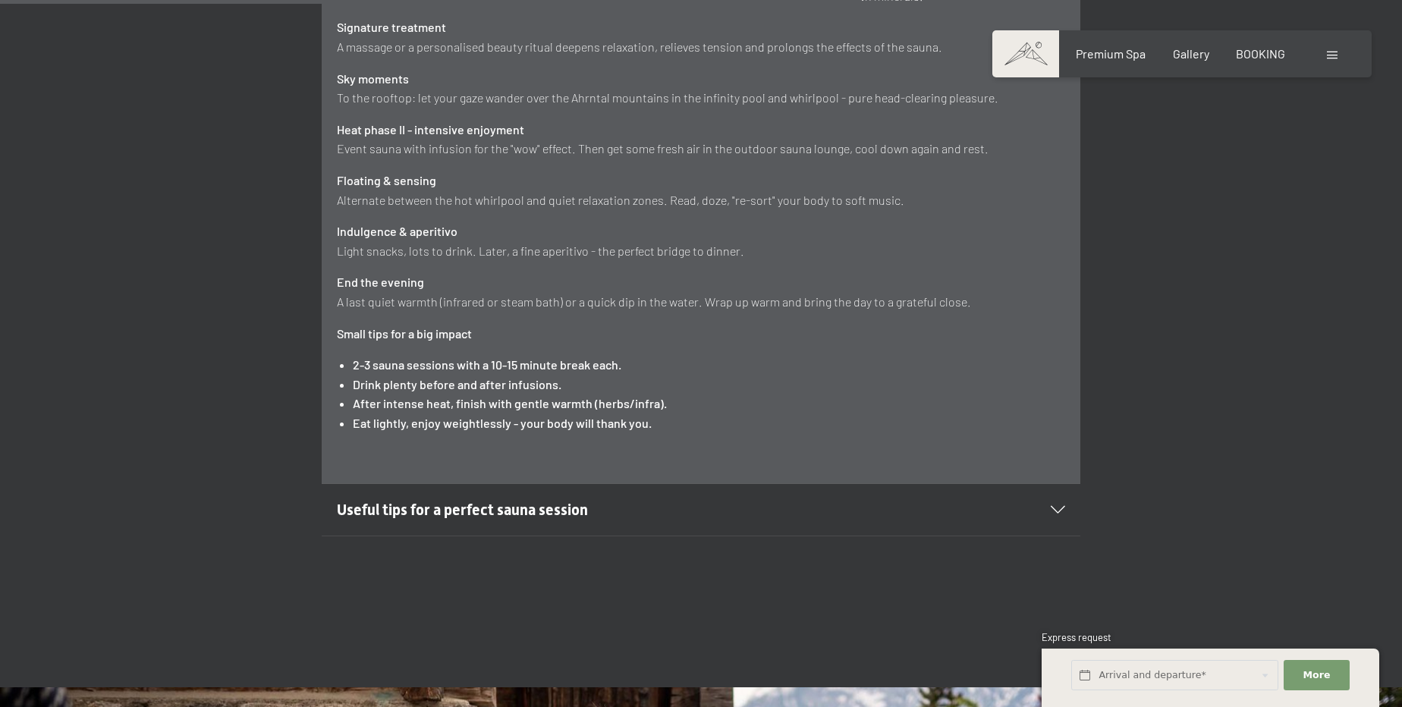
click at [467, 484] on div "Useful tips for a perfect sauna session" at bounding box center [701, 510] width 728 height 52
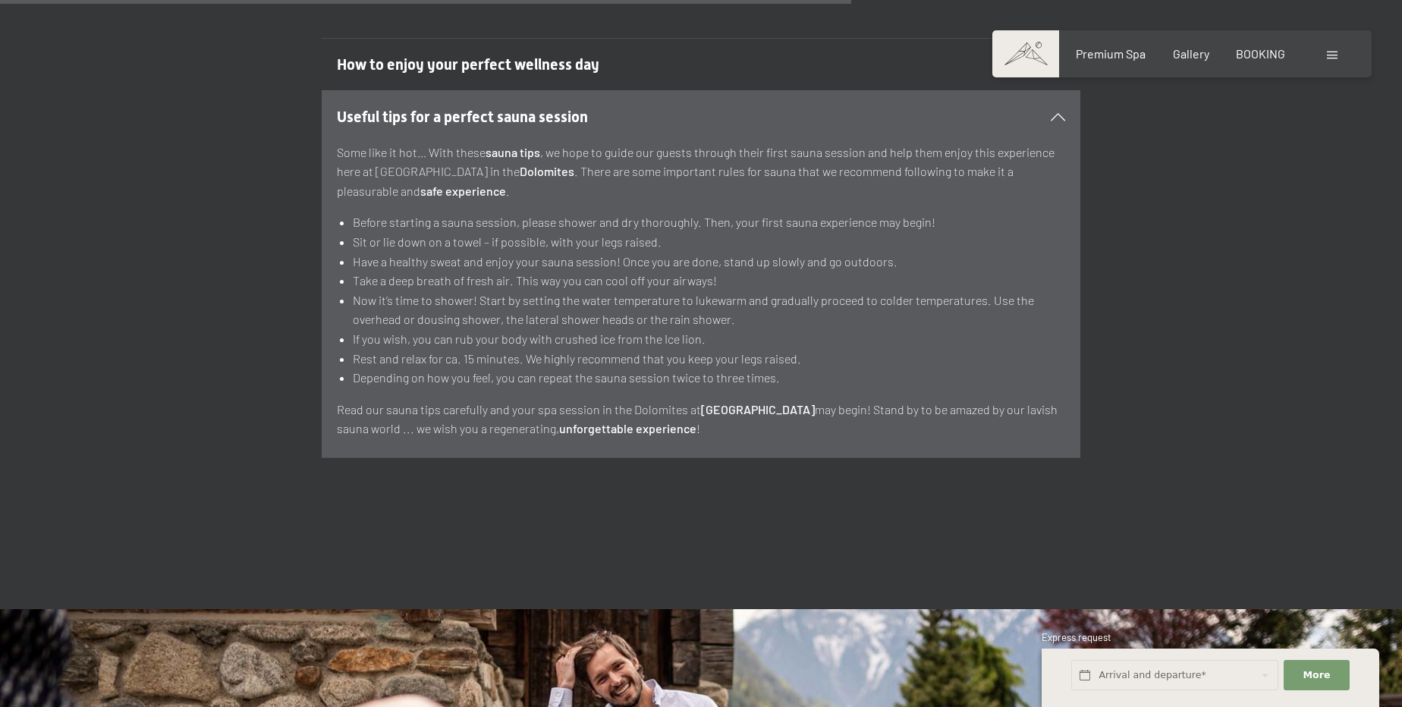
scroll to position [6138, 0]
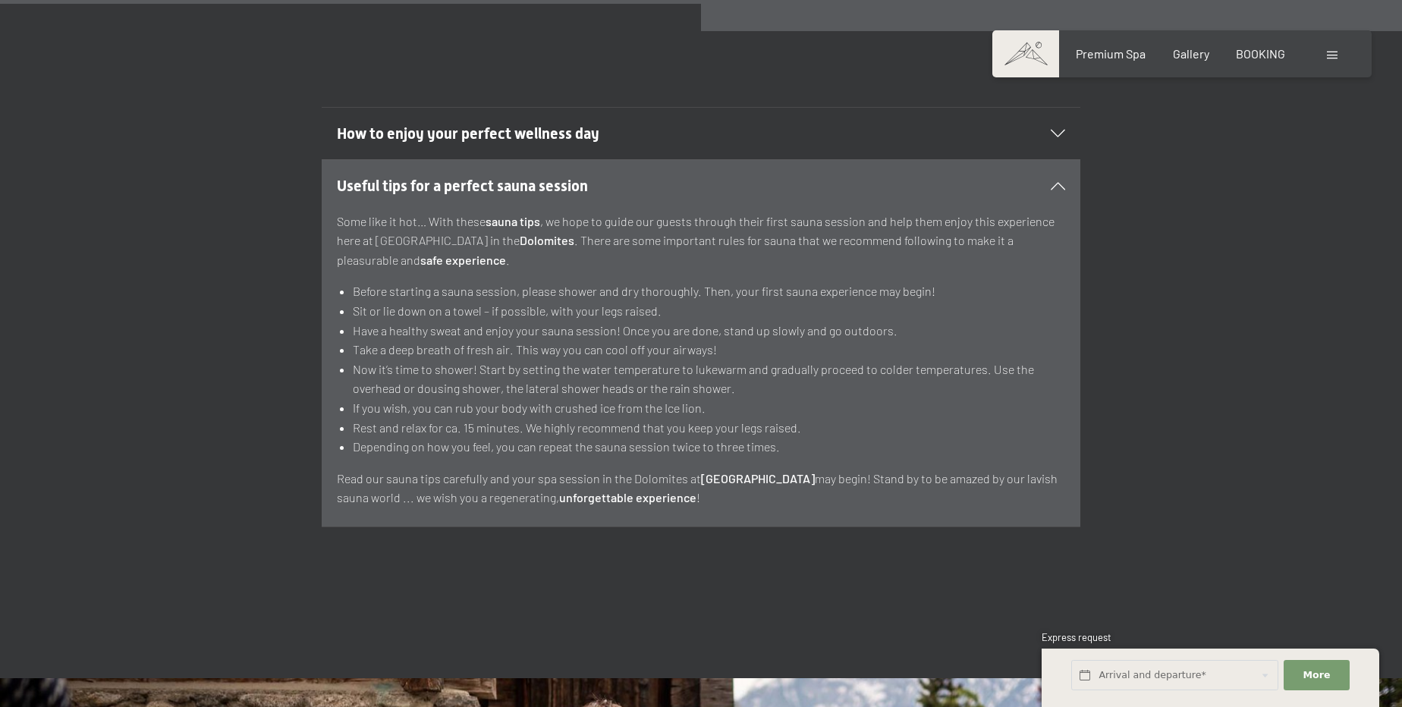
click at [1333, 58] on span at bounding box center [1332, 56] width 11 height 8
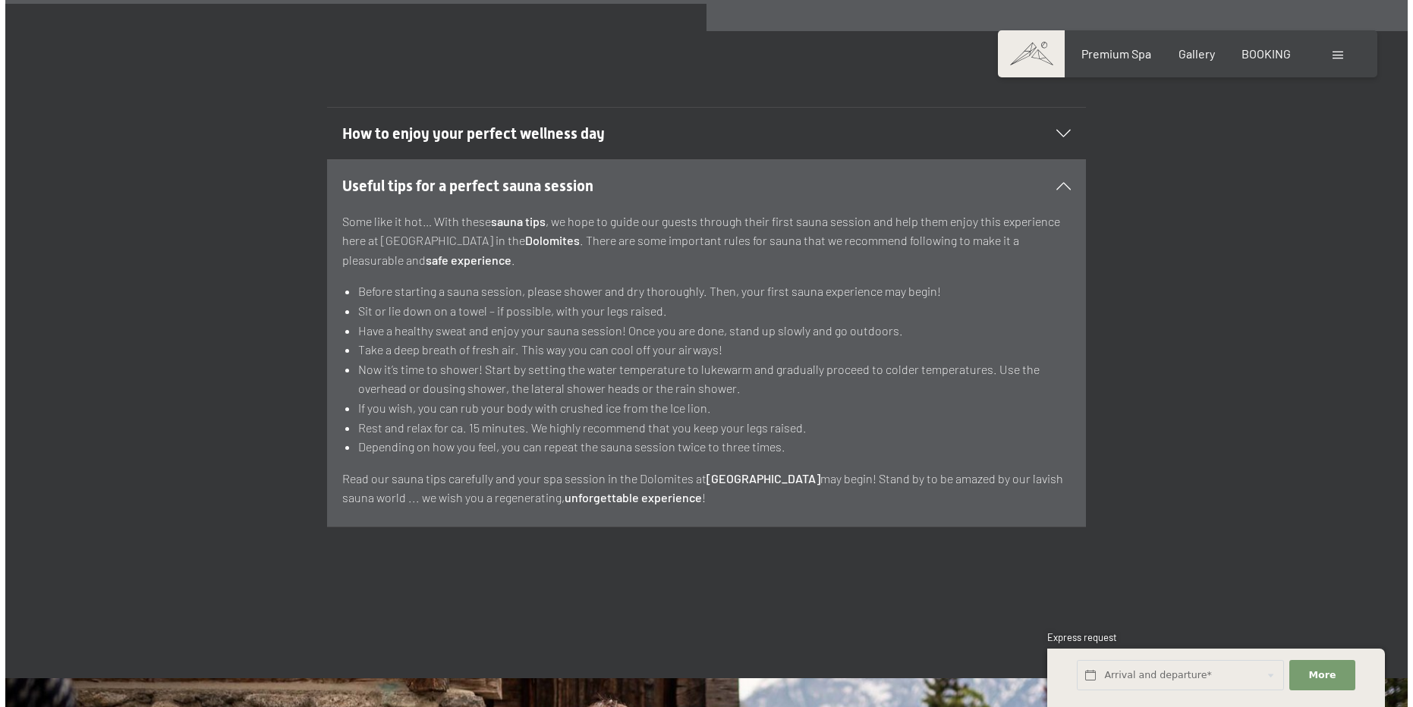
scroll to position [6156, 0]
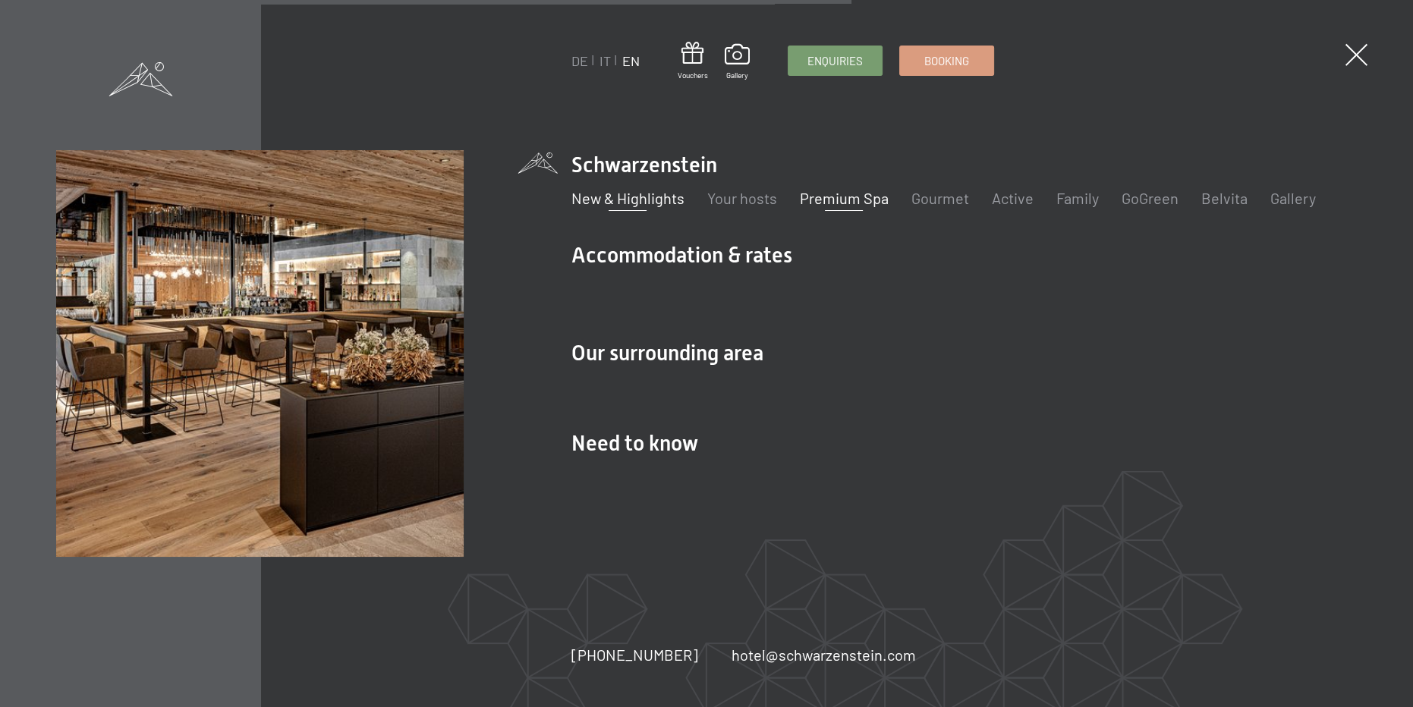
click at [647, 206] on link "New & Highlights" at bounding box center [627, 198] width 113 height 18
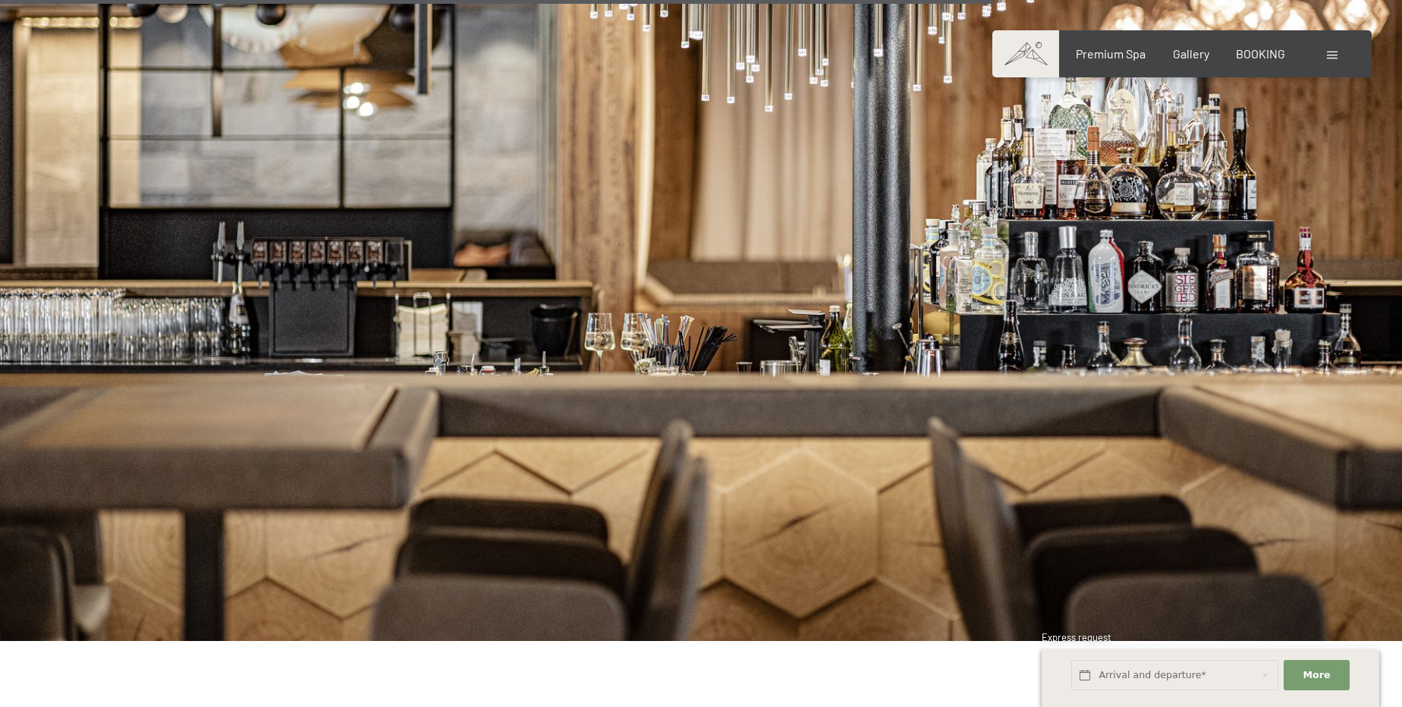
scroll to position [4690, 0]
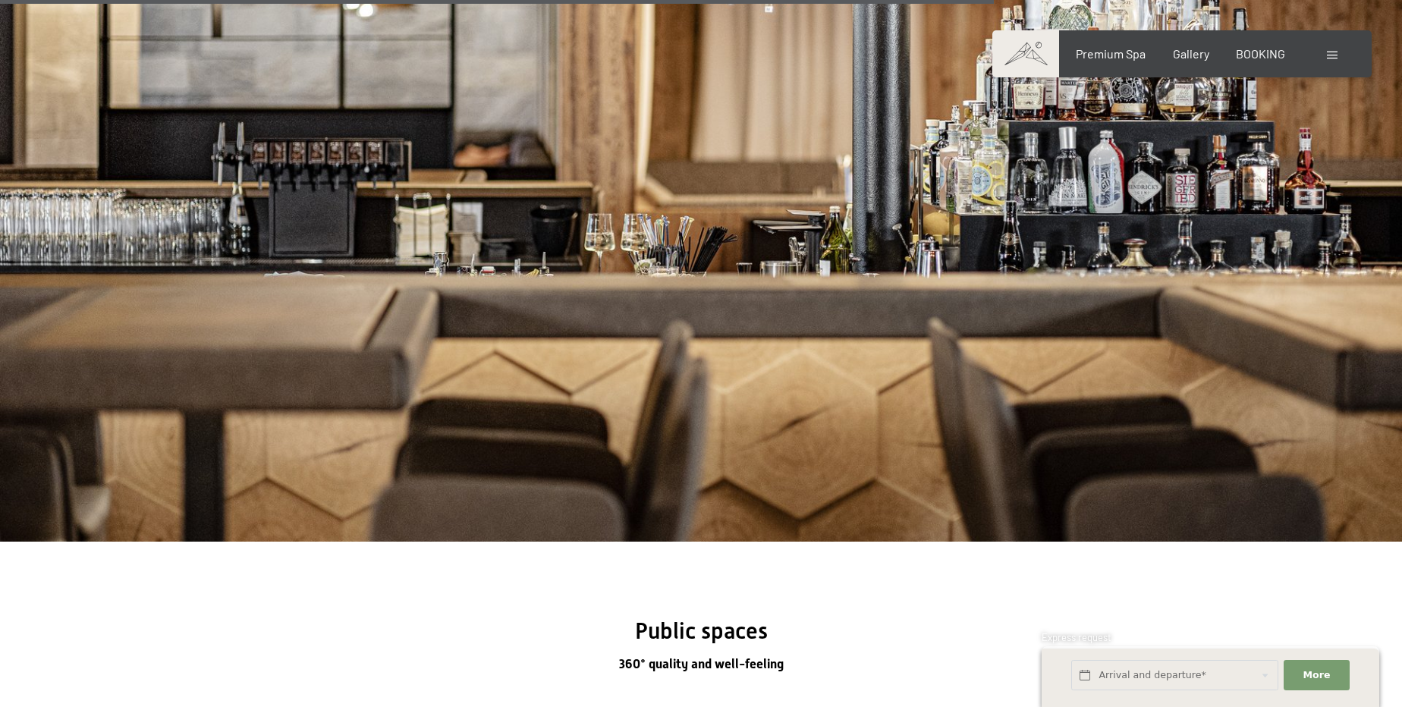
click at [1338, 53] on div at bounding box center [1334, 54] width 14 height 17
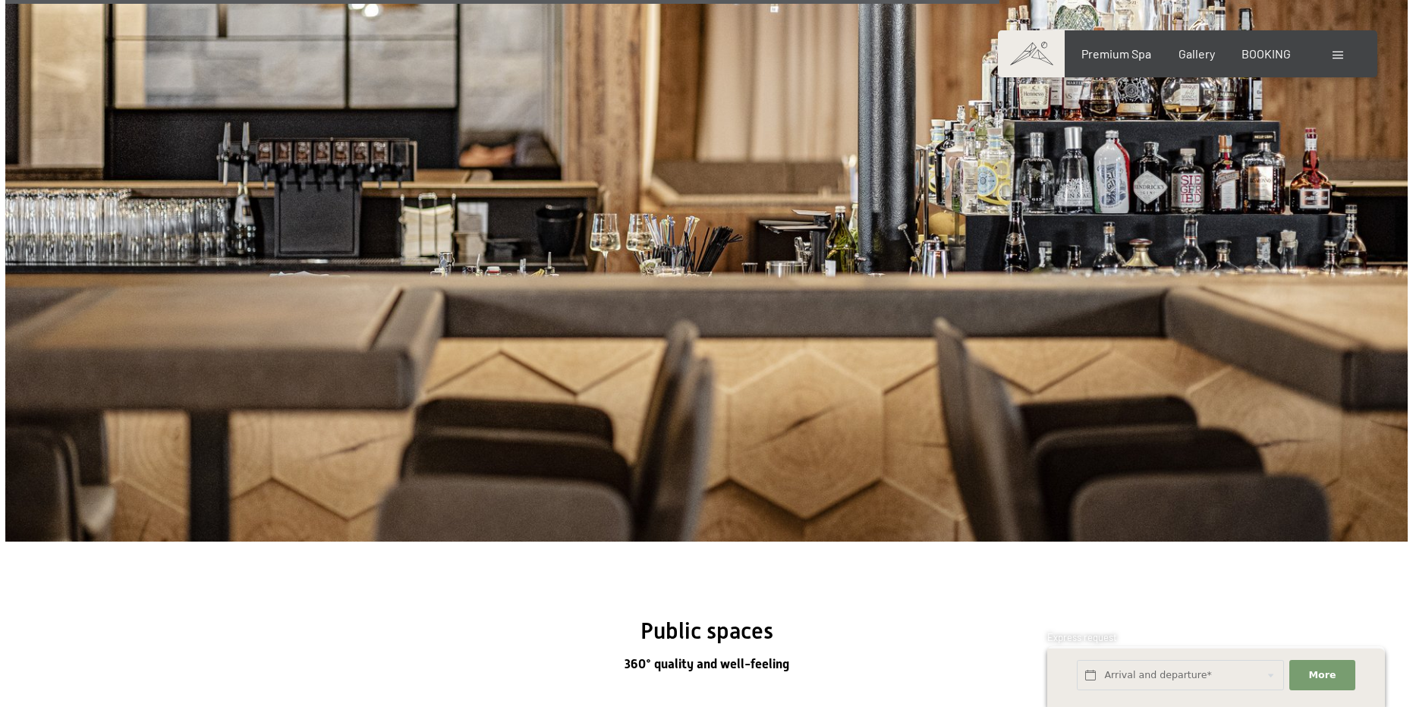
scroll to position [4708, 0]
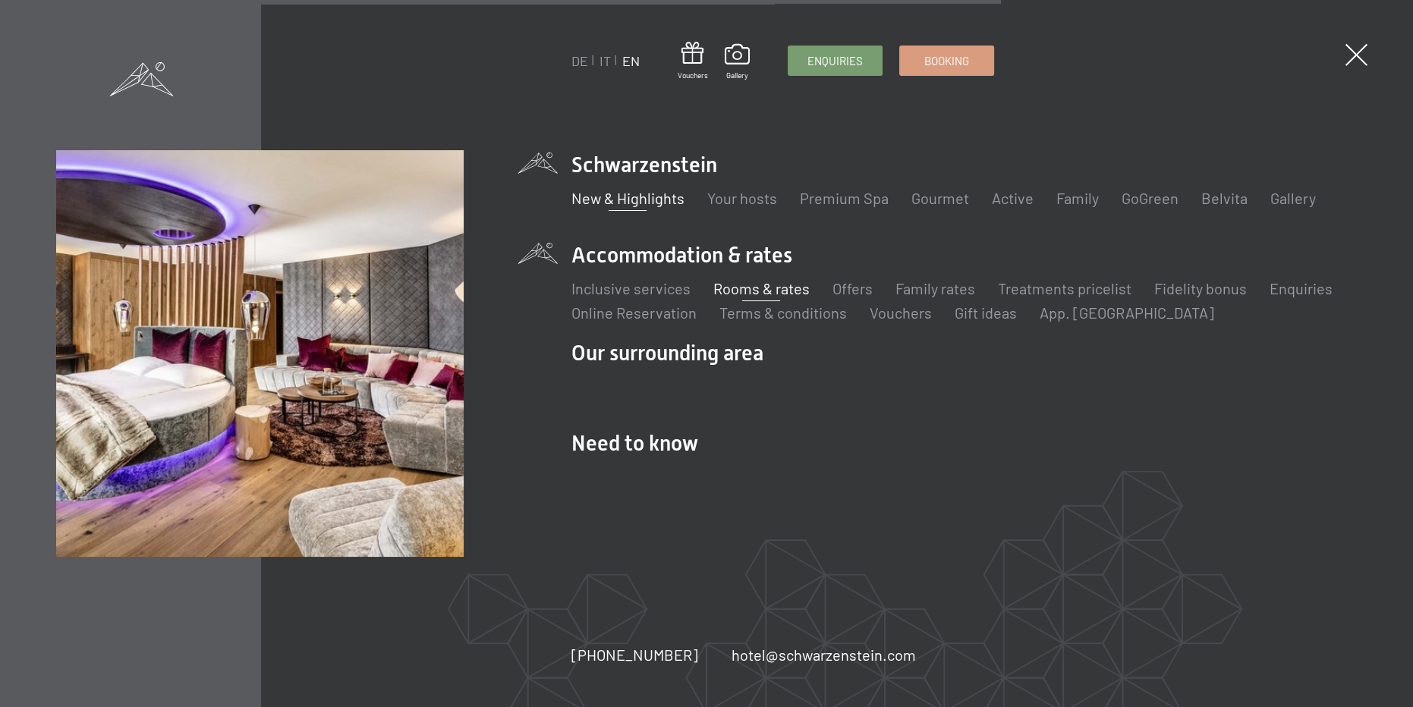
click at [778, 288] on link "Rooms & rates" at bounding box center [761, 288] width 96 height 18
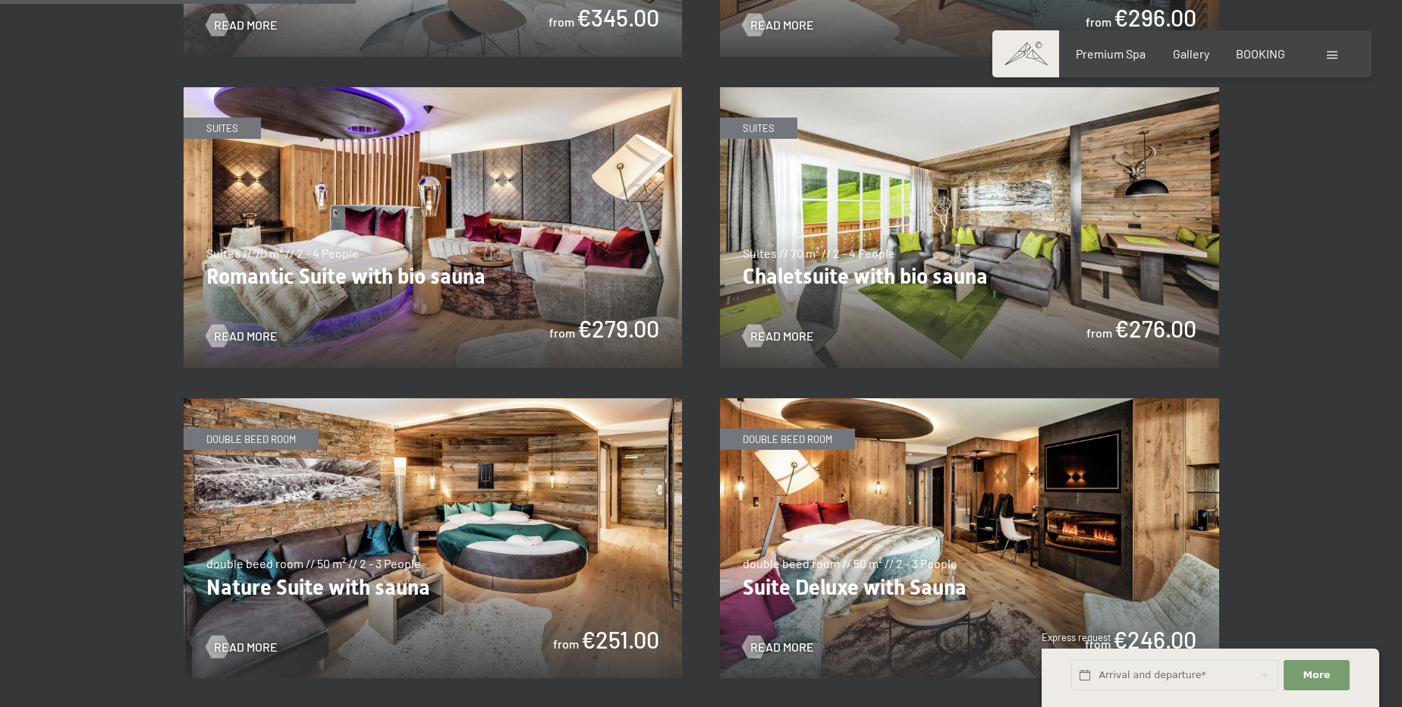
scroll to position [1190, 0]
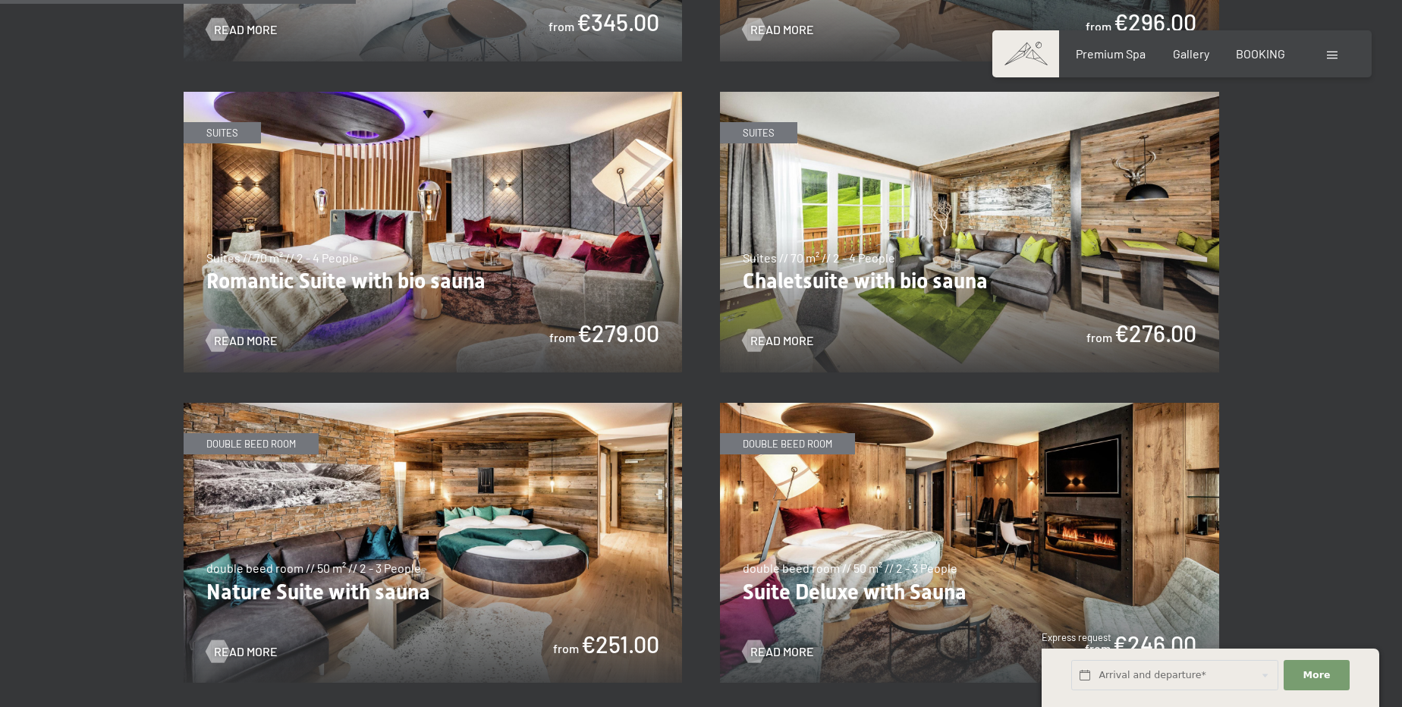
click at [966, 293] on img at bounding box center [969, 232] width 499 height 281
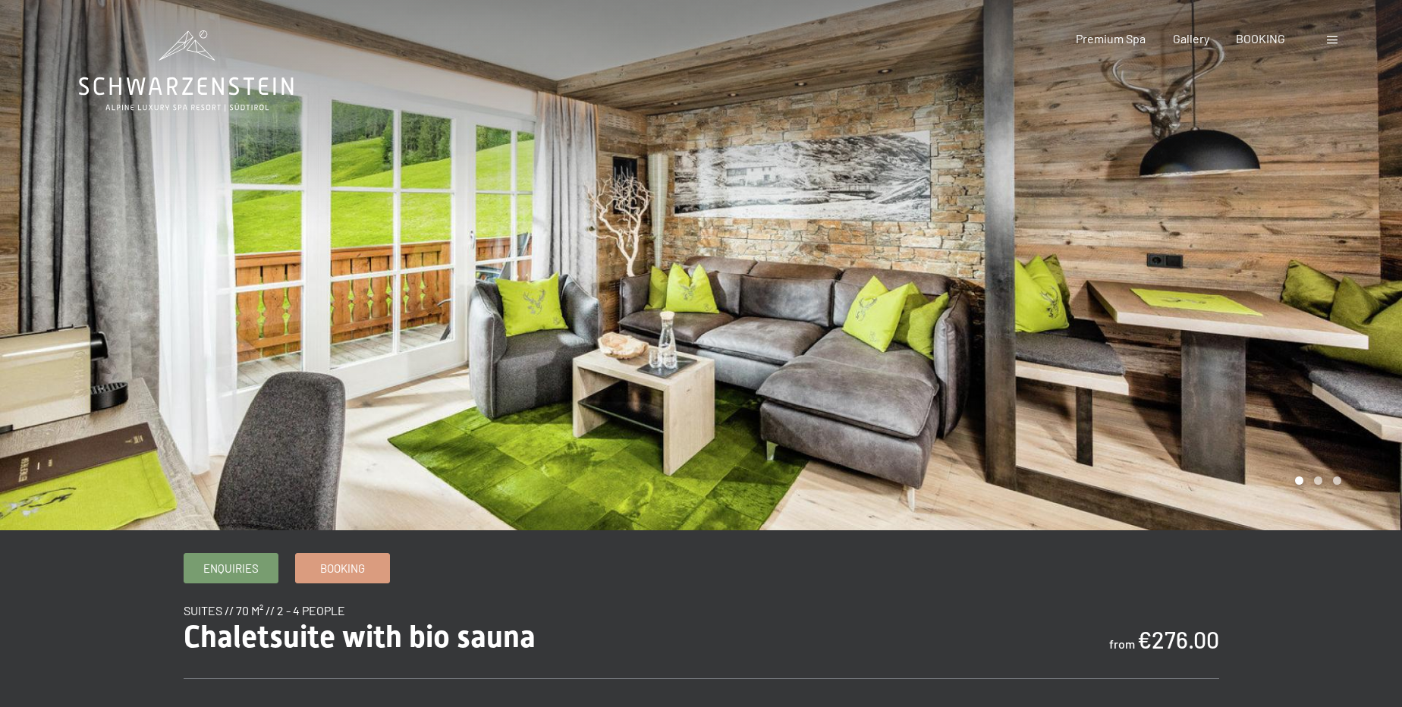
click at [1378, 316] on div at bounding box center [1051, 265] width 701 height 530
